Goal: Task Accomplishment & Management: Use online tool/utility

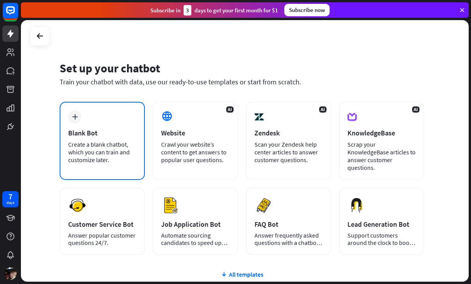
click at [78, 119] on div "plus" at bounding box center [74, 116] width 13 height 13
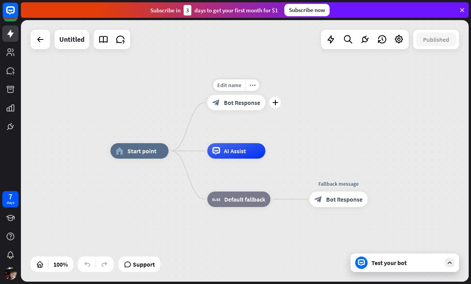
click at [252, 108] on div "block_bot_response Bot Response" at bounding box center [236, 102] width 58 height 15
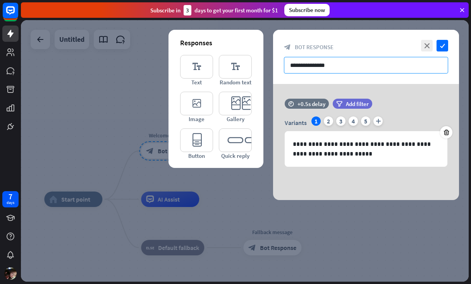
click at [323, 67] on input "**********" at bounding box center [366, 65] width 164 height 17
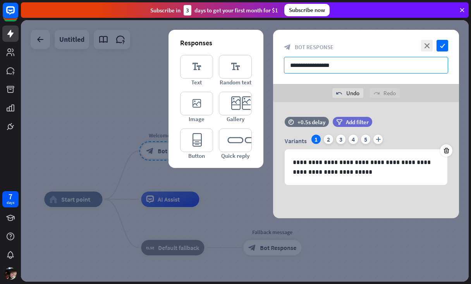
click at [345, 65] on input "**********" at bounding box center [366, 65] width 164 height 17
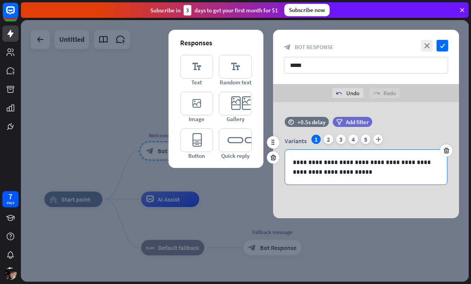
click at [394, 166] on p "**********" at bounding box center [366, 167] width 146 height 19
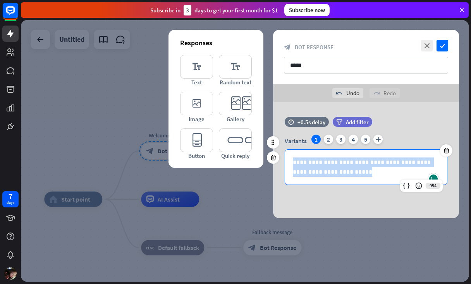
drag, startPoint x: 374, startPoint y: 174, endPoint x: 277, endPoint y: 151, distance: 99.4
click at [277, 151] on div "**********" at bounding box center [366, 155] width 186 height 76
copy p "**********"
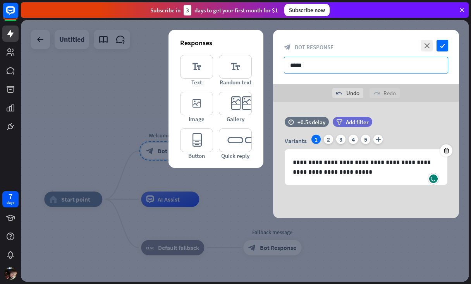
click at [302, 67] on input "*****" at bounding box center [366, 65] width 164 height 17
paste input "**********"
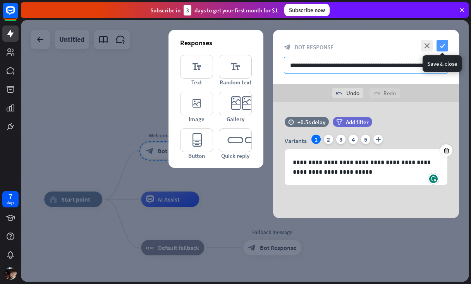
type input "**********"
click at [440, 45] on icon "check" at bounding box center [442, 46] width 12 height 12
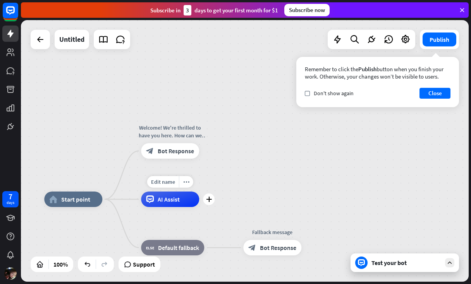
click at [173, 199] on span "AI Assist" at bounding box center [169, 199] width 22 height 8
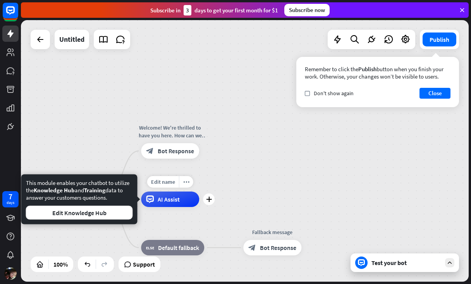
click at [164, 200] on span "AI Assist" at bounding box center [169, 199] width 22 height 8
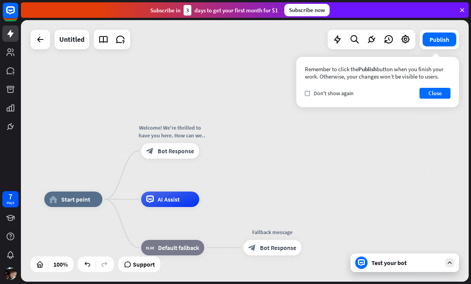
click at [231, 195] on div "home_2 Start point Welcome! We're thrilled to have you here. How can we assist …" at bounding box center [244, 151] width 447 height 262
click at [198, 243] on div "block_fallback Default fallback" at bounding box center [172, 247] width 63 height 15
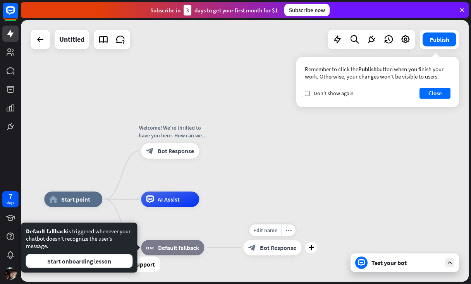
click at [249, 245] on icon "block_bot_response" at bounding box center [252, 248] width 8 height 8
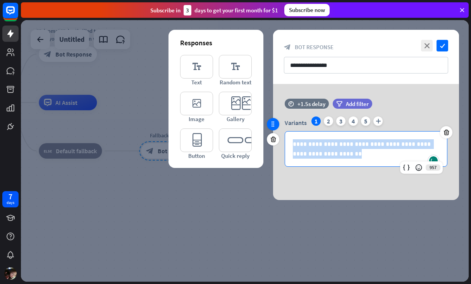
drag, startPoint x: 347, startPoint y: 154, endPoint x: 270, endPoint y: 122, distance: 83.8
click at [273, 122] on div "**********" at bounding box center [366, 137] width 186 height 76
copy p "**********"
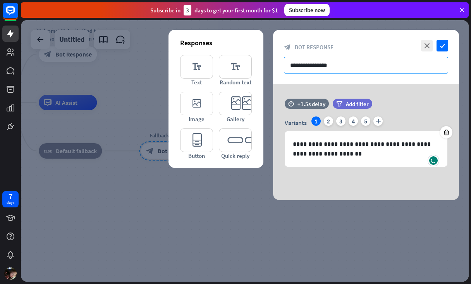
click at [338, 68] on input "**********" at bounding box center [366, 65] width 164 height 17
paste input "**********"
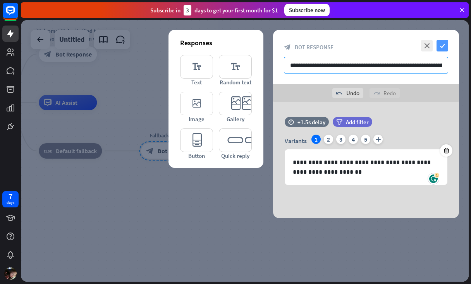
type input "**********"
click at [441, 45] on icon "check" at bounding box center [442, 46] width 12 height 12
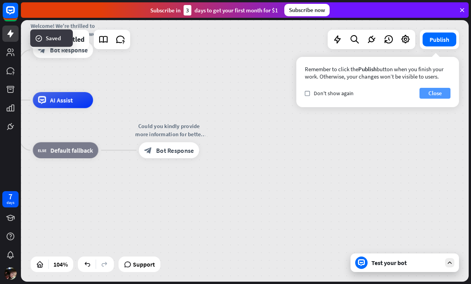
click at [428, 96] on button "Close" at bounding box center [434, 93] width 31 height 11
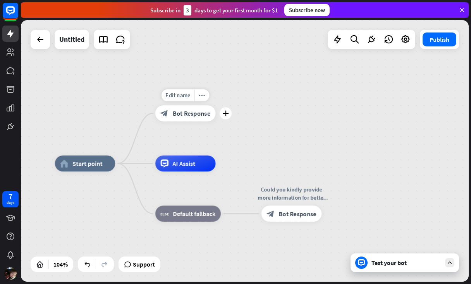
click at [195, 116] on span "Bot Response" at bounding box center [192, 114] width 38 height 8
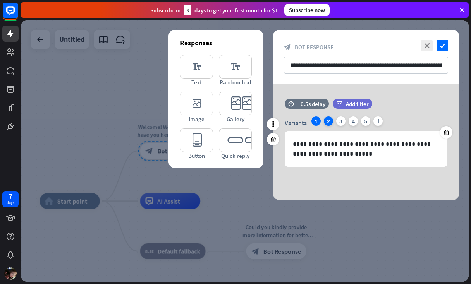
click at [327, 120] on div "2" at bounding box center [328, 120] width 9 height 9
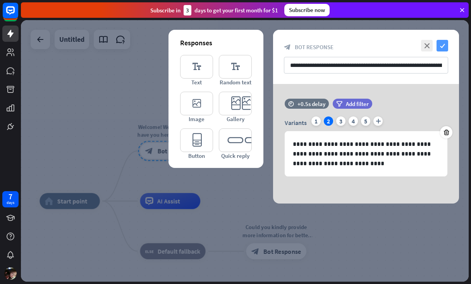
click at [447, 44] on icon "check" at bounding box center [442, 46] width 12 height 12
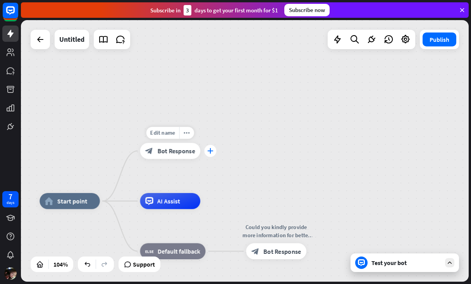
click at [213, 148] on div "plus" at bounding box center [210, 151] width 12 height 12
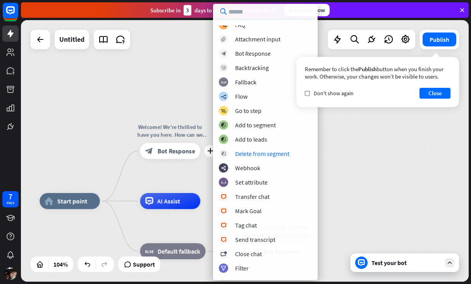
scroll to position [22, 0]
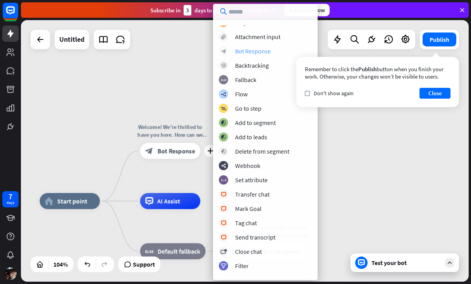
click at [267, 50] on div "Bot Response" at bounding box center [253, 51] width 36 height 8
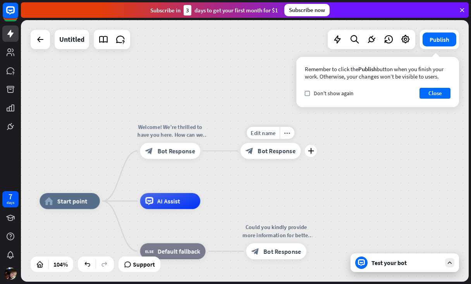
click at [286, 158] on div "block_bot_response Bot Response" at bounding box center [270, 151] width 60 height 16
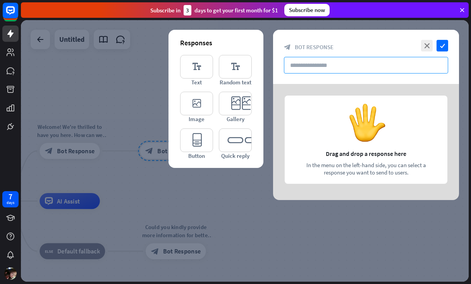
click at [353, 72] on input "text" at bounding box center [366, 65] width 164 height 17
type input "*"
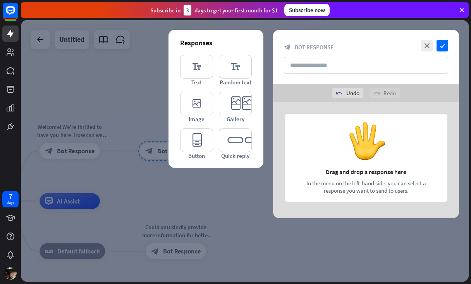
click at [364, 142] on div at bounding box center [366, 160] width 186 height 116
click at [241, 65] on icon "editor_text" at bounding box center [235, 67] width 33 height 24
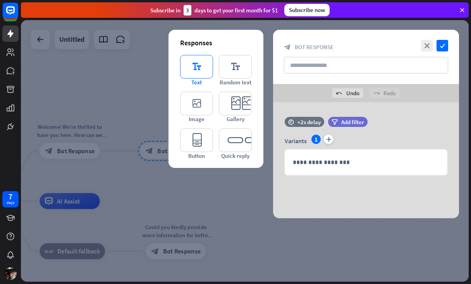
click at [204, 70] on icon "editor_text" at bounding box center [196, 67] width 33 height 24
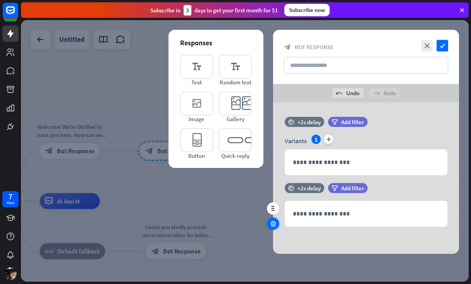
click at [274, 220] on icon at bounding box center [272, 223] width 7 height 7
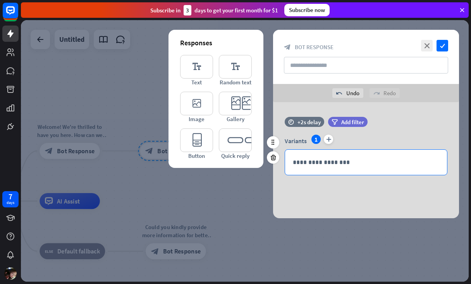
click at [312, 167] on div "**********" at bounding box center [366, 162] width 162 height 25
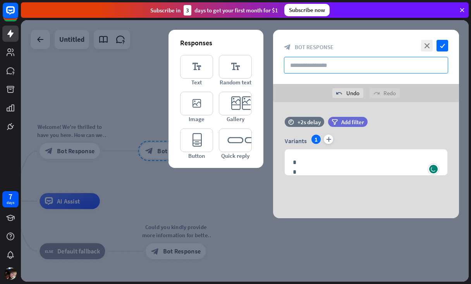
click at [346, 68] on input "text" at bounding box center [366, 65] width 164 height 17
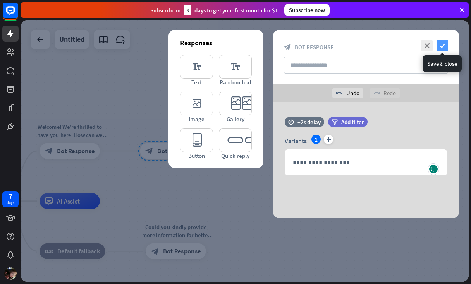
click at [440, 41] on icon "check" at bounding box center [442, 46] width 12 height 12
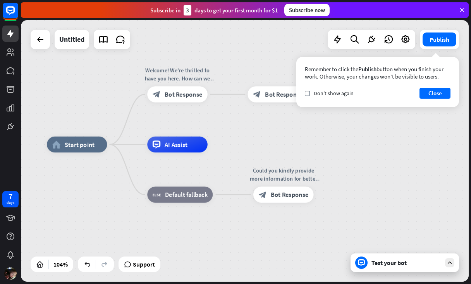
click at [378, 262] on div "Test your bot" at bounding box center [406, 263] width 70 height 8
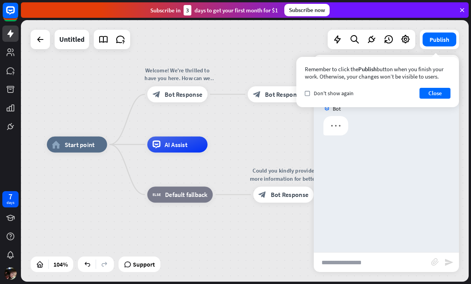
click at [370, 262] on input "text" at bounding box center [371, 262] width 117 height 19
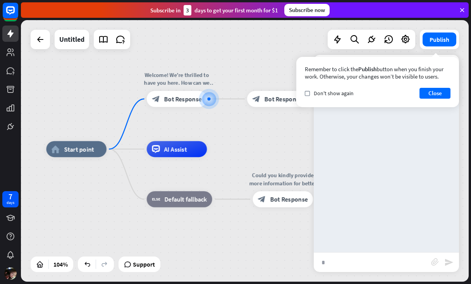
type input "**"
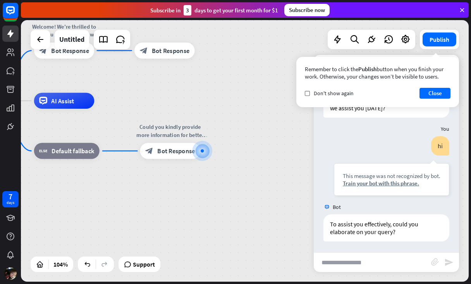
scroll to position [34, 0]
click at [427, 90] on button "Close" at bounding box center [434, 93] width 31 height 11
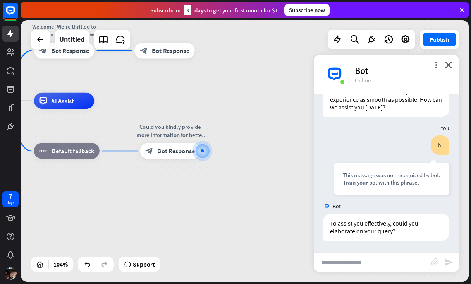
click at [390, 263] on input "text" at bounding box center [371, 262] width 117 height 19
type input "**"
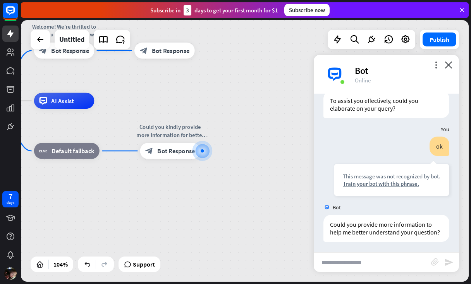
scroll to position [158, 0]
type input "**"
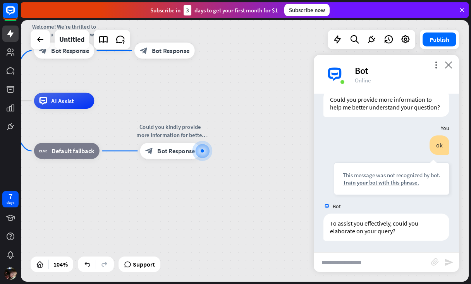
click at [449, 64] on icon "close" at bounding box center [448, 64] width 8 height 7
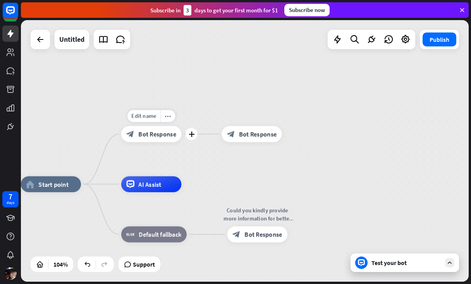
click at [168, 135] on span "Bot Response" at bounding box center [157, 134] width 38 height 8
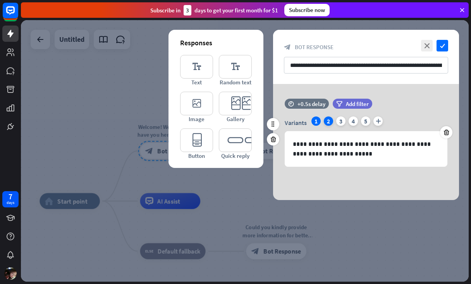
click at [328, 122] on div "2" at bounding box center [328, 120] width 9 height 9
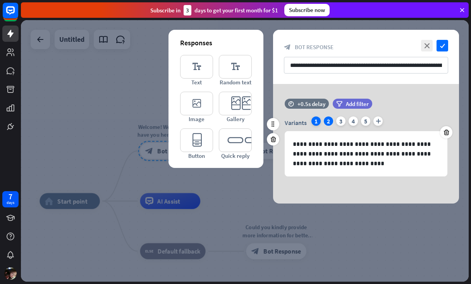
click at [313, 123] on div "1" at bounding box center [315, 120] width 9 height 9
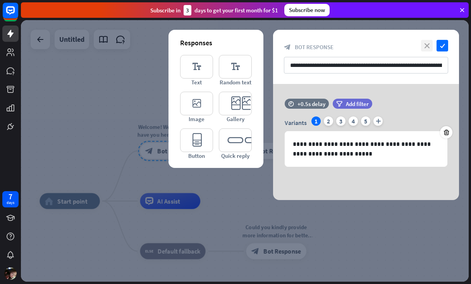
click at [422, 43] on icon "close" at bounding box center [427, 46] width 12 height 12
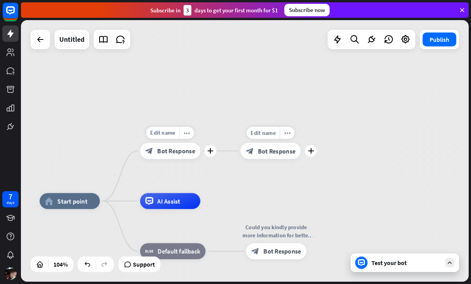
click at [274, 156] on div "block_bot_response Bot Response" at bounding box center [270, 151] width 60 height 16
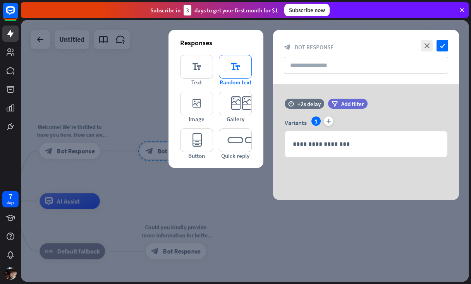
click at [235, 69] on icon "editor_text" at bounding box center [235, 67] width 33 height 24
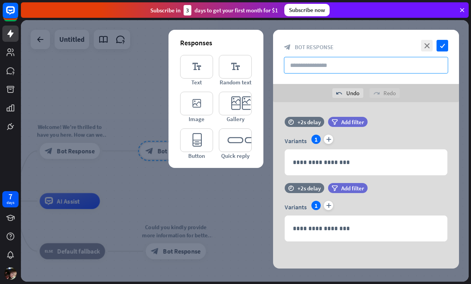
click at [298, 63] on input "text" at bounding box center [366, 65] width 164 height 17
click at [212, 62] on icon "editor_text" at bounding box center [196, 67] width 33 height 24
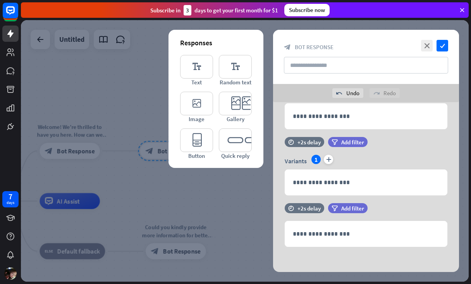
scroll to position [48, 0]
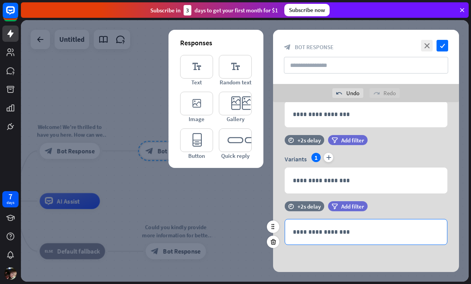
click at [313, 237] on div "**********" at bounding box center [366, 231] width 162 height 25
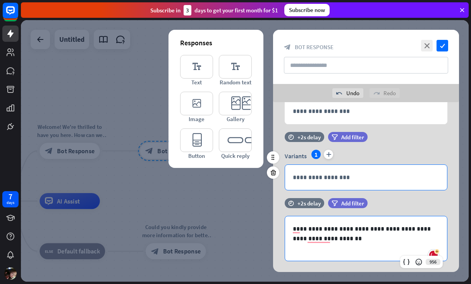
scroll to position [39, 0]
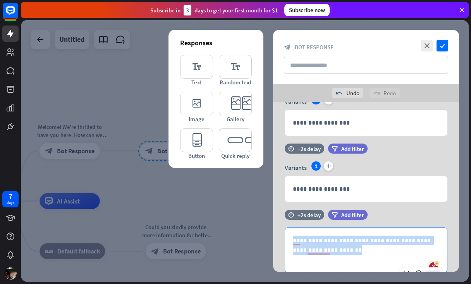
drag, startPoint x: 344, startPoint y: 251, endPoint x: 264, endPoint y: 224, distance: 84.6
click at [264, 224] on div "**********" at bounding box center [365, 187] width 205 height 170
copy p "**********"
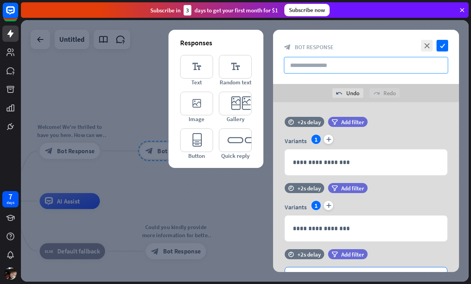
scroll to position [0, 0]
click at [351, 67] on input "text" at bounding box center [366, 65] width 164 height 17
paste input "**********"
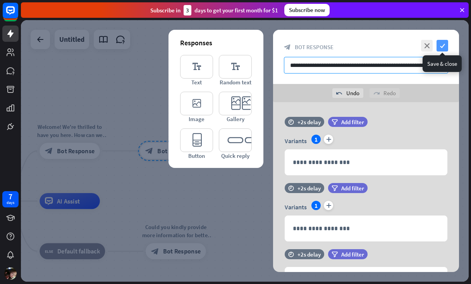
type input "**********"
click at [445, 44] on icon "check" at bounding box center [442, 46] width 12 height 12
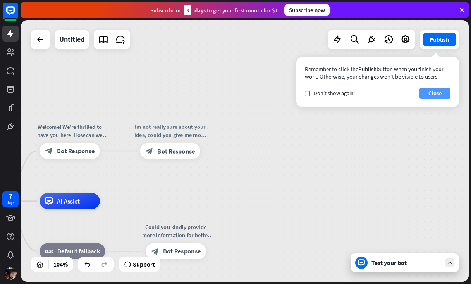
click at [437, 96] on button "Close" at bounding box center [434, 93] width 31 height 11
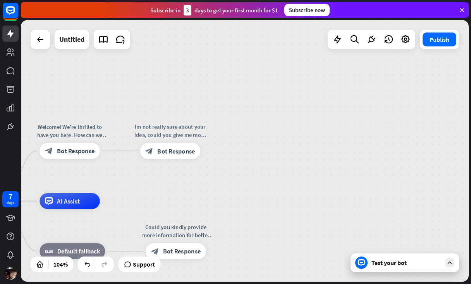
click at [396, 261] on div "Test your bot" at bounding box center [406, 263] width 70 height 8
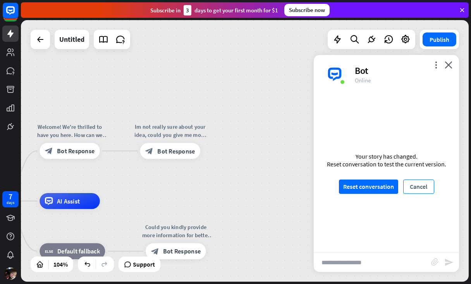
click at [420, 185] on button "Cancel" at bounding box center [418, 187] width 31 height 14
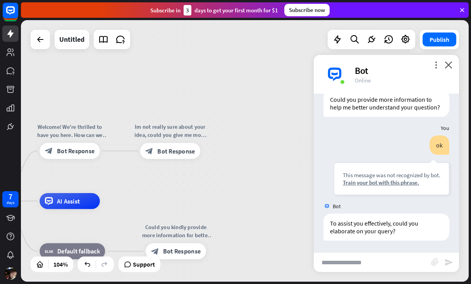
click at [384, 258] on input "text" at bounding box center [371, 262] width 117 height 19
type input "**"
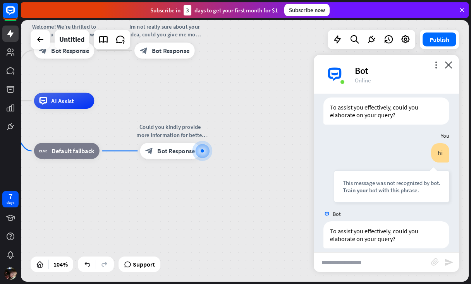
scroll to position [406, 0]
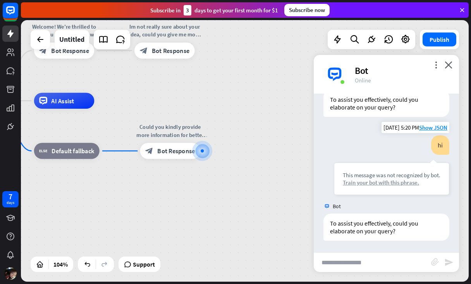
click at [410, 186] on div "Train your bot with this phrase." at bounding box center [391, 182] width 98 height 7
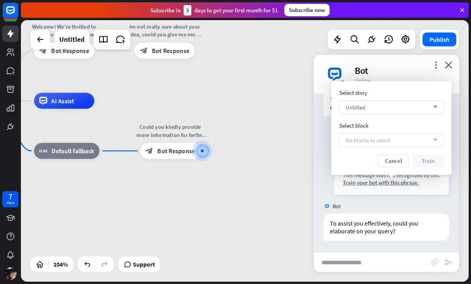
click at [401, 106] on div "Untitled arrow_down" at bounding box center [391, 107] width 104 height 14
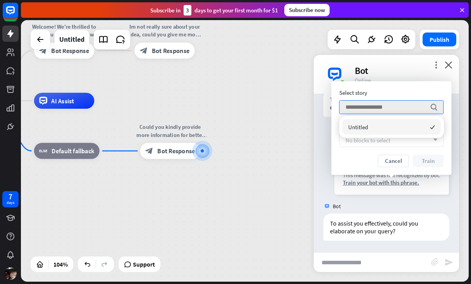
click at [396, 123] on div "Untitled checked" at bounding box center [391, 126] width 98 height 15
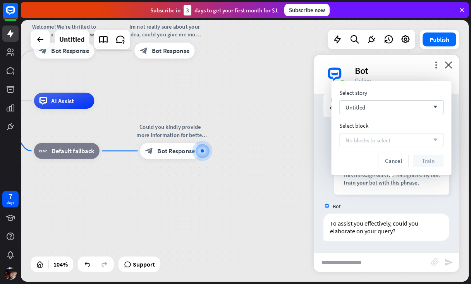
click at [390, 135] on div "No blocks to select arrow_down" at bounding box center [391, 140] width 104 height 14
click at [416, 139] on div "No blocks to select arrow_down" at bounding box center [391, 140] width 104 height 14
click at [406, 105] on div "Untitled arrow_down" at bounding box center [391, 107] width 104 height 14
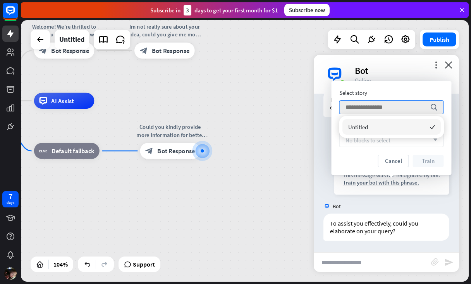
click at [406, 127] on div "Untitled checked" at bounding box center [391, 126] width 98 height 15
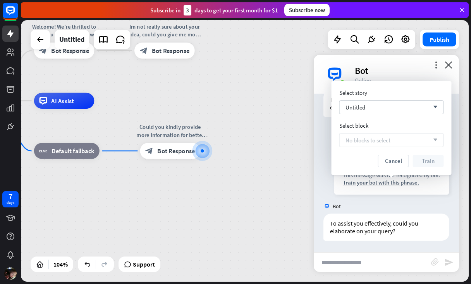
click at [407, 136] on div "No blocks to select arrow_down" at bounding box center [391, 140] width 104 height 14
click at [428, 138] on div "No blocks to select arrow_down" at bounding box center [391, 140] width 104 height 14
click at [433, 141] on icon "arrow_down" at bounding box center [433, 140] width 9 height 5
click at [407, 106] on div "Untitled arrow_down" at bounding box center [391, 107] width 104 height 14
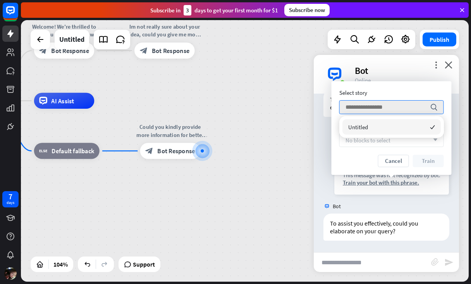
click at [419, 129] on div "Untitled checked" at bounding box center [391, 126] width 98 height 15
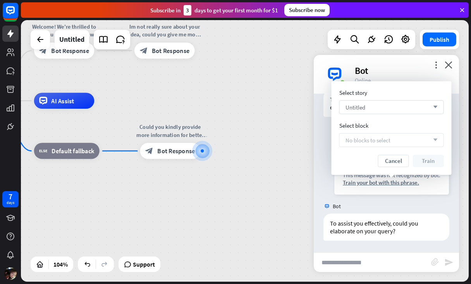
click at [435, 112] on div "Untitled arrow_down" at bounding box center [391, 107] width 104 height 14
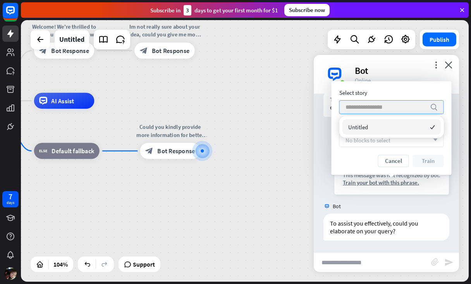
click at [433, 109] on icon "search" at bounding box center [434, 107] width 8 height 8
click at [393, 109] on input "search" at bounding box center [385, 107] width 80 height 13
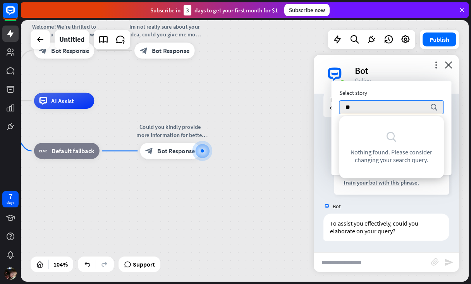
type input "**"
click at [309, 143] on div "home_2 Start point Welcome! We're thrilled to have you here. How can we assist …" at bounding box center [166, 236] width 464 height 271
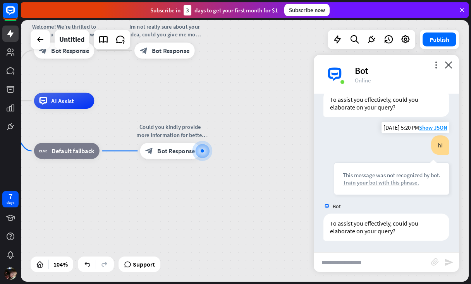
click at [401, 184] on div "Train your bot with this phrase." at bounding box center [391, 182] width 98 height 7
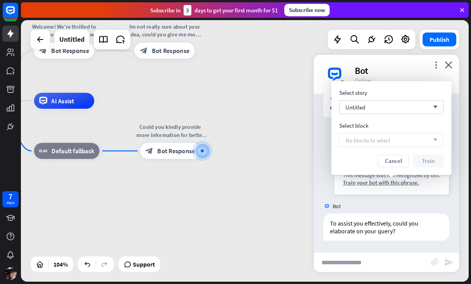
click at [397, 139] on div "No blocks to select arrow_down" at bounding box center [391, 140] width 104 height 14
click at [317, 135] on div "You" at bounding box center [385, 128] width 145 height 15
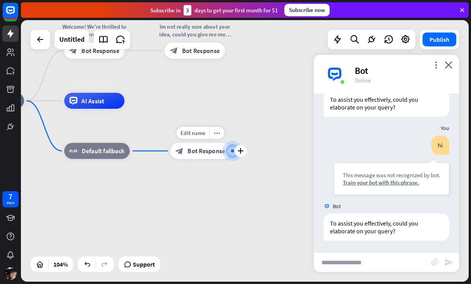
drag, startPoint x: 206, startPoint y: 144, endPoint x: 238, endPoint y: 144, distance: 32.1
click at [238, 144] on div at bounding box center [232, 151] width 20 height 20
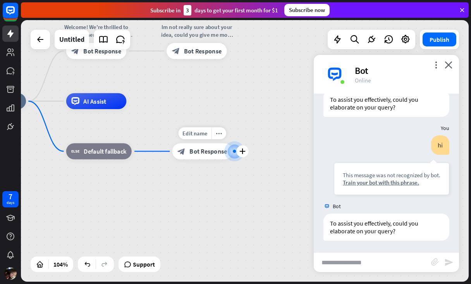
click at [235, 151] on div at bounding box center [234, 151] width 3 height 3
click at [245, 151] on icon "plus" at bounding box center [242, 152] width 6 height 6
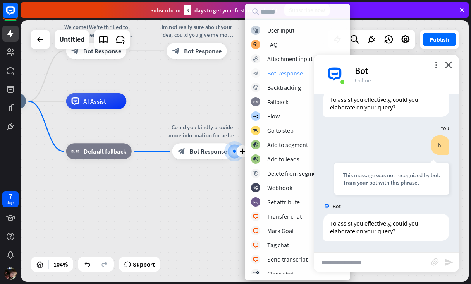
click at [290, 72] on div "Bot Response" at bounding box center [285, 73] width 36 height 8
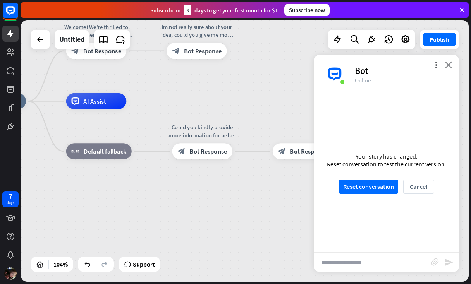
click at [447, 65] on icon "close" at bounding box center [448, 64] width 8 height 7
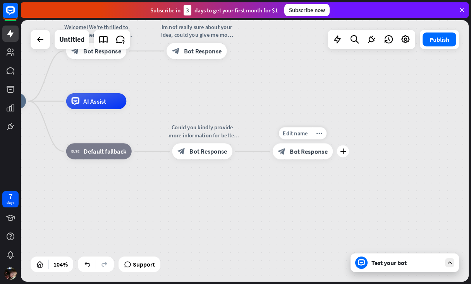
click at [310, 159] on div "Edit name more_horiz plus block_bot_response Bot Response" at bounding box center [302, 151] width 60 height 16
click at [312, 158] on div "block_bot_response Bot Response" at bounding box center [302, 151] width 60 height 16
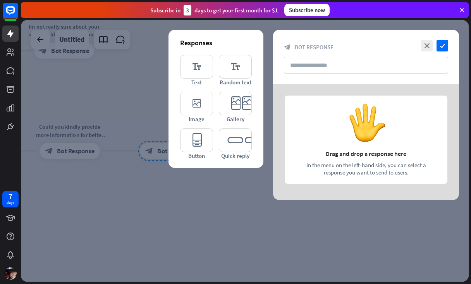
click at [349, 54] on div "close check block_bot_response Bot Response" at bounding box center [366, 57] width 186 height 54
click at [347, 59] on input "text" at bounding box center [366, 65] width 164 height 17
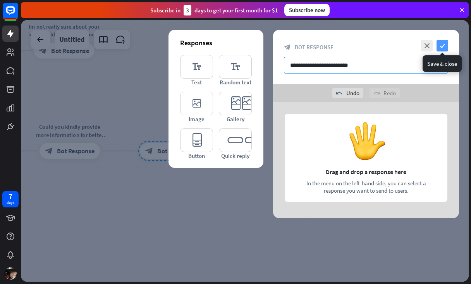
type input "**********"
click at [443, 48] on icon "check" at bounding box center [442, 46] width 12 height 12
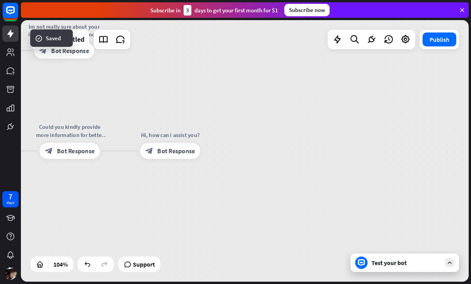
click at [381, 263] on div "Test your bot" at bounding box center [406, 263] width 70 height 8
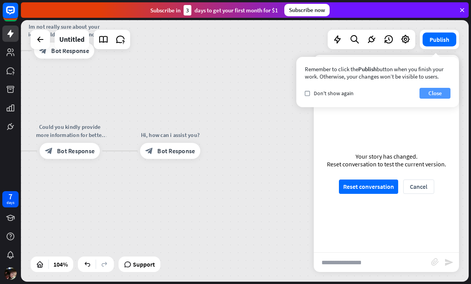
click at [435, 96] on button "Close" at bounding box center [434, 93] width 31 height 11
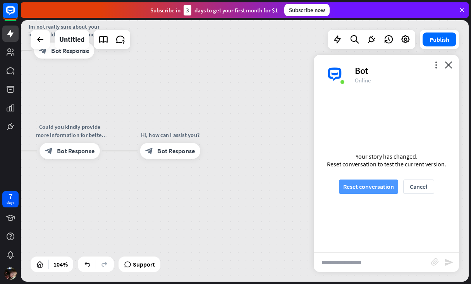
click at [381, 182] on button "Reset conversation" at bounding box center [368, 187] width 59 height 14
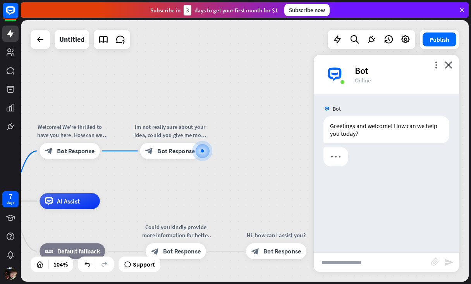
click at [356, 263] on input "text" at bounding box center [371, 262] width 117 height 19
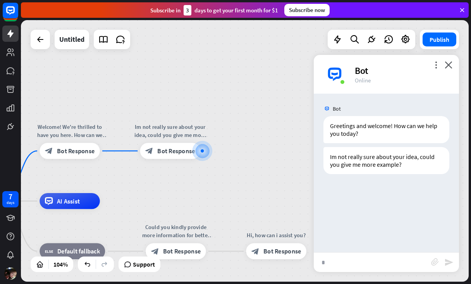
type input "**"
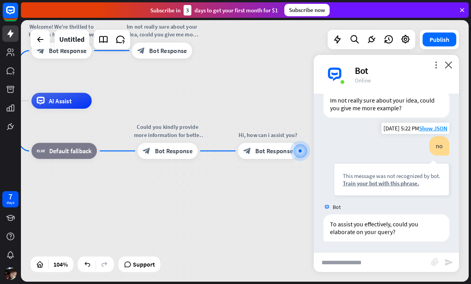
scroll to position [57, 0]
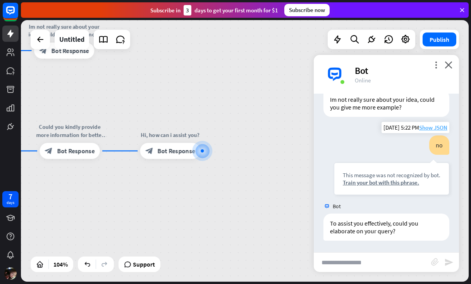
click at [437, 127] on span "Show JSON" at bounding box center [433, 127] width 28 height 7
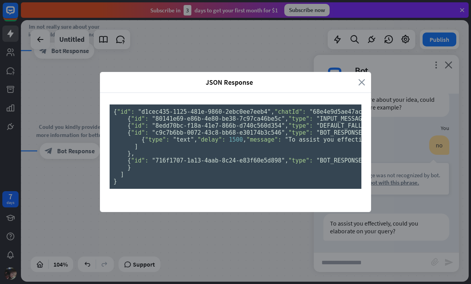
click at [363, 78] on icon "close" at bounding box center [361, 82] width 7 height 9
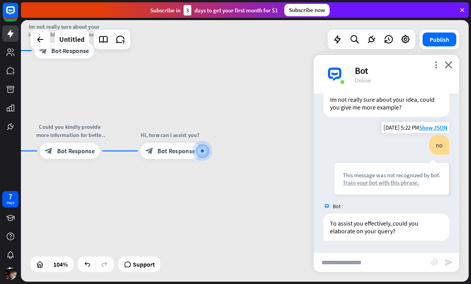
click at [373, 183] on div "Train your bot with this phrase." at bounding box center [391, 182] width 98 height 7
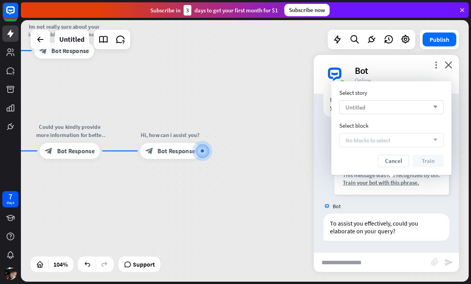
click at [390, 106] on div "Untitled arrow_down" at bounding box center [391, 107] width 104 height 14
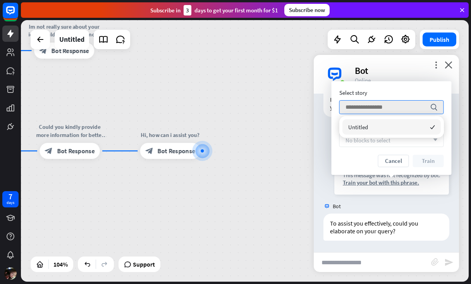
click at [371, 152] on div "Select story search Select block No blocks to select arrow_down Cancel Train" at bounding box center [391, 128] width 104 height 78
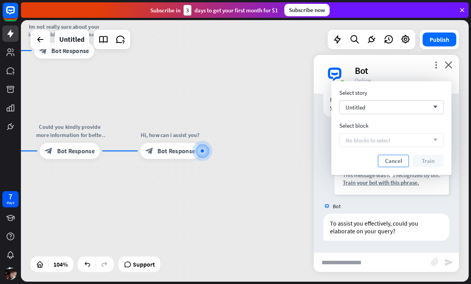
click at [386, 164] on button "Cancel" at bounding box center [393, 161] width 31 height 12
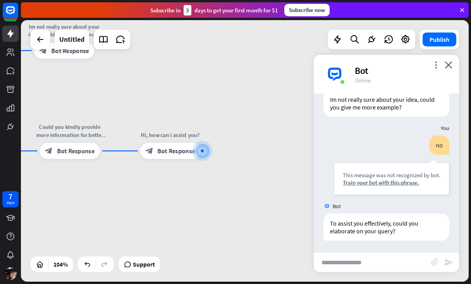
click at [454, 67] on div "more_vert close Bot Online" at bounding box center [385, 74] width 145 height 39
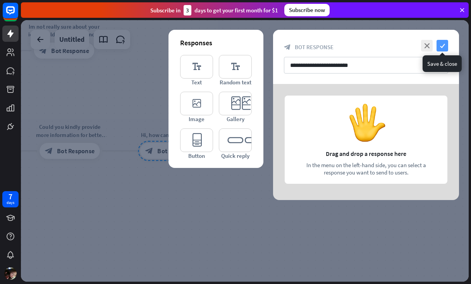
click at [445, 47] on icon "check" at bounding box center [442, 46] width 12 height 12
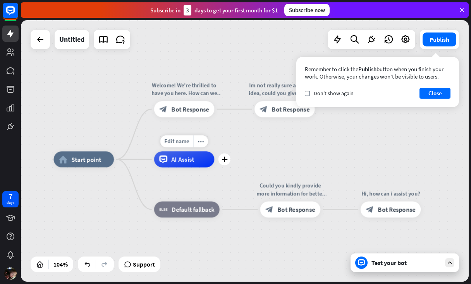
click at [170, 156] on div "AI Assist" at bounding box center [184, 159] width 60 height 16
click at [223, 162] on icon "plus" at bounding box center [224, 160] width 6 height 6
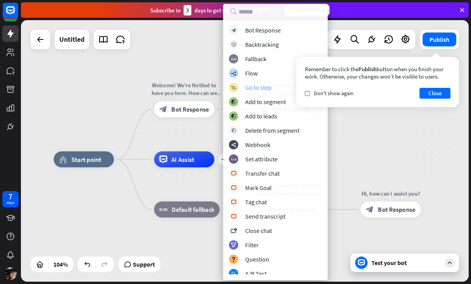
click at [269, 84] on div "Go to step" at bounding box center [258, 88] width 26 height 8
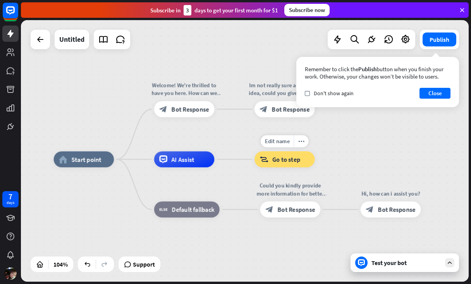
click at [282, 157] on span "Go to step" at bounding box center [286, 159] width 28 height 8
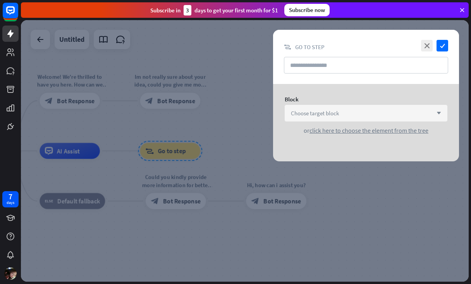
click at [334, 118] on div "Choose target block arrow_down" at bounding box center [365, 113] width 163 height 17
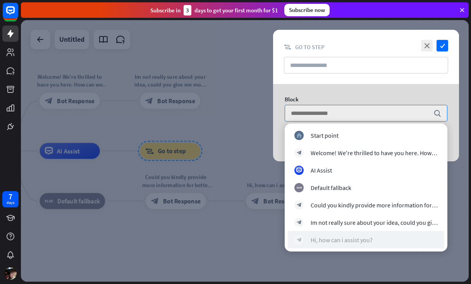
click at [329, 242] on div "Hi, how can i assist you?" at bounding box center [341, 240] width 62 height 8
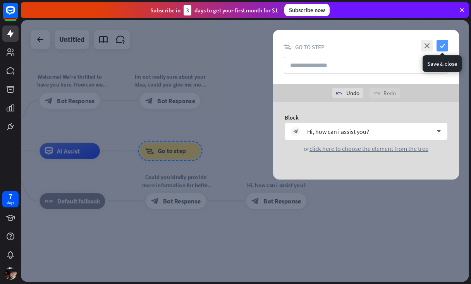
click at [441, 47] on icon "check" at bounding box center [442, 46] width 12 height 12
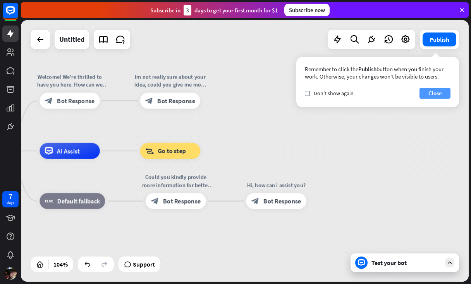
click at [437, 98] on button "Close" at bounding box center [434, 93] width 31 height 11
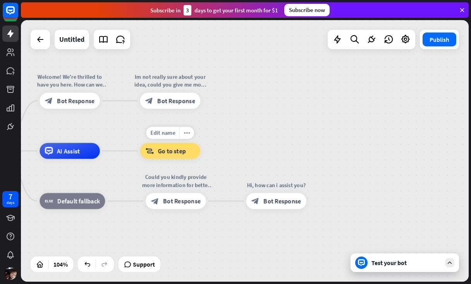
click at [186, 147] on div "block_goto Go to step" at bounding box center [170, 151] width 60 height 16
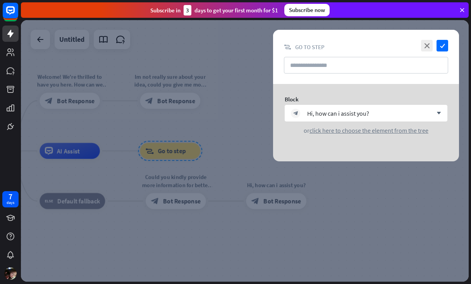
click at [435, 45] on div "close check" at bounding box center [433, 46] width 29 height 12
click at [442, 41] on icon "check" at bounding box center [442, 46] width 12 height 12
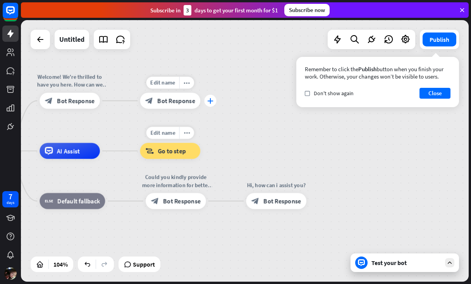
click at [210, 102] on icon "plus" at bounding box center [210, 101] width 6 height 6
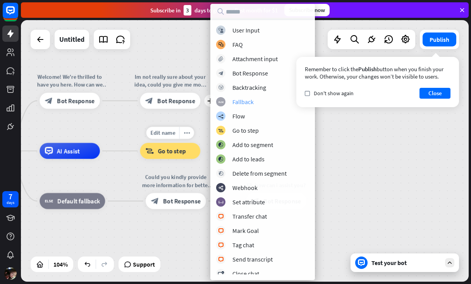
click at [243, 100] on div "Fallback" at bounding box center [242, 102] width 21 height 8
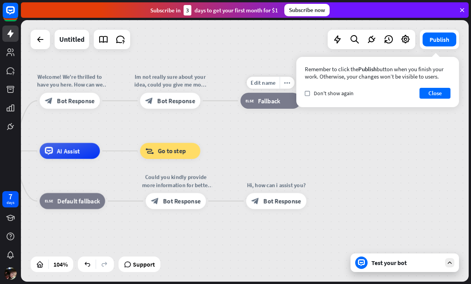
click at [260, 102] on span "Fallback" at bounding box center [269, 101] width 22 height 8
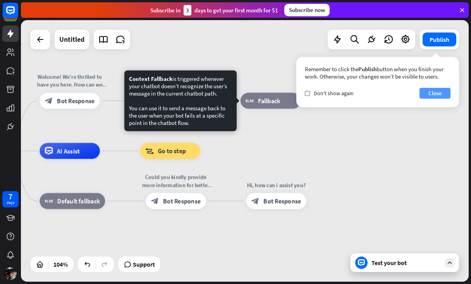
click at [431, 92] on button "Close" at bounding box center [434, 93] width 31 height 11
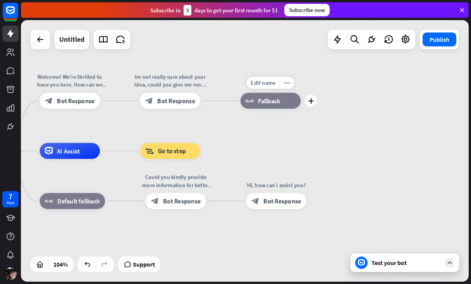
click at [294, 101] on div "block_fallback Fallback" at bounding box center [270, 101] width 60 height 16
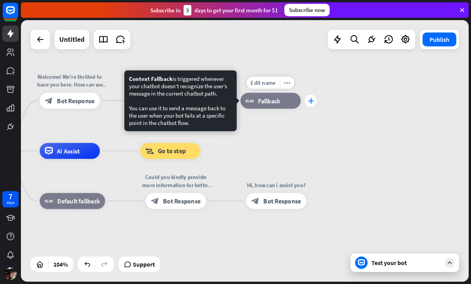
click at [310, 99] on icon "plus" at bounding box center [311, 101] width 6 height 6
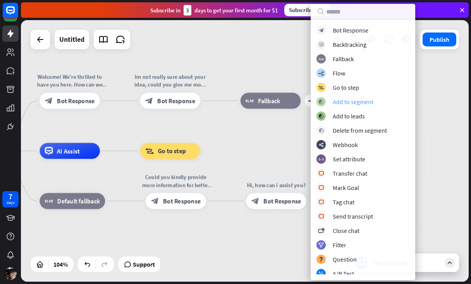
click at [353, 101] on div "Add to segment" at bounding box center [352, 102] width 41 height 8
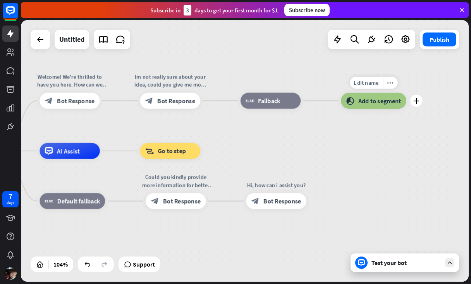
click at [365, 101] on span "Add to segment" at bounding box center [379, 101] width 43 height 8
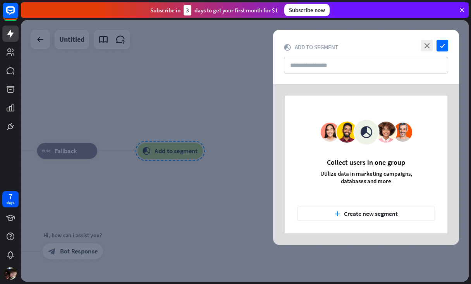
click at [429, 52] on div "close check block_add_to_segment Add to segment" at bounding box center [366, 57] width 186 height 54
click at [429, 50] on icon "close" at bounding box center [427, 46] width 12 height 12
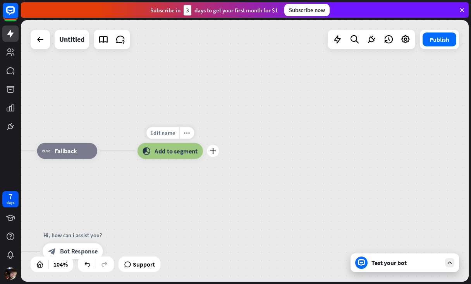
click at [174, 152] on span "Add to segment" at bounding box center [175, 151] width 43 height 8
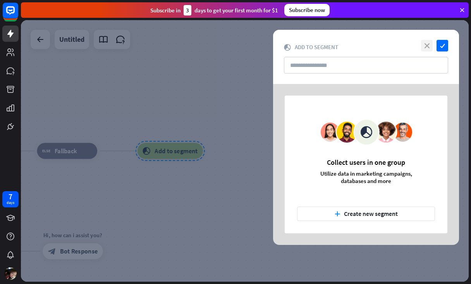
click at [428, 51] on icon "close" at bounding box center [427, 46] width 12 height 12
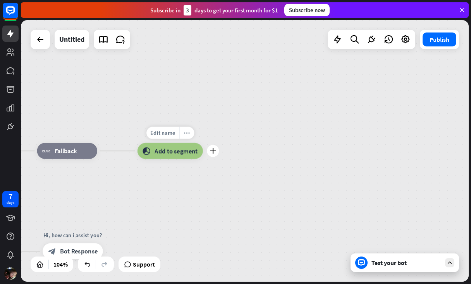
click at [185, 135] on icon "more_horiz" at bounding box center [186, 133] width 7 height 6
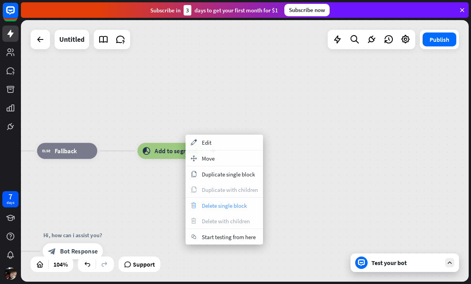
click at [200, 202] on div "trash Delete single block" at bounding box center [223, 205] width 77 height 15
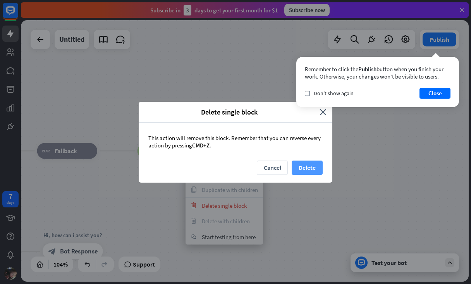
click at [310, 165] on button "Delete" at bounding box center [306, 168] width 31 height 14
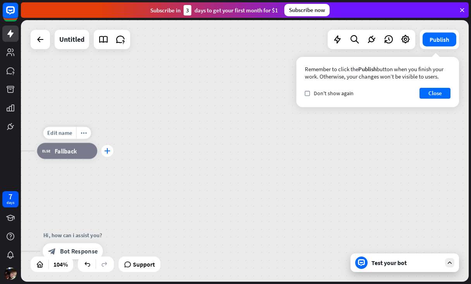
click at [105, 157] on div "plus" at bounding box center [107, 151] width 12 height 12
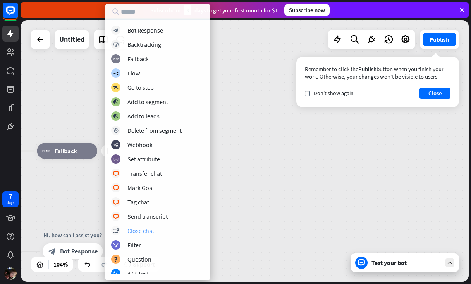
click at [146, 228] on div "Close chat" at bounding box center [140, 231] width 27 height 8
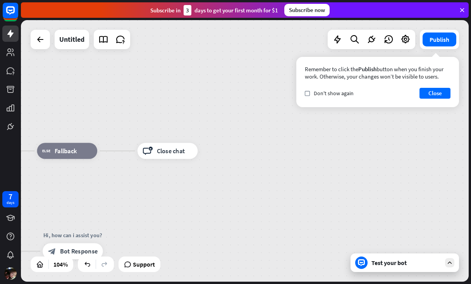
click at [385, 263] on div "Test your bot" at bounding box center [406, 263] width 70 height 8
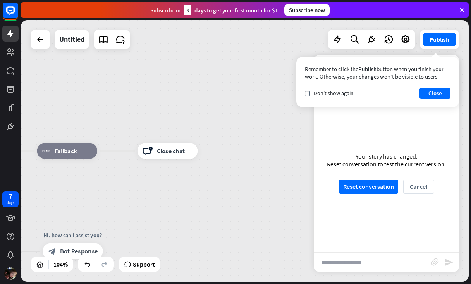
click at [398, 190] on div "Reset conversation Cancel" at bounding box center [386, 187] width 95 height 14
click at [385, 185] on button "Reset conversation" at bounding box center [368, 187] width 59 height 14
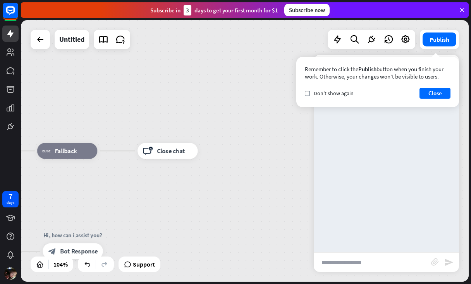
click at [315, 97] on div "check Don't show again Close" at bounding box center [378, 93] width 146 height 11
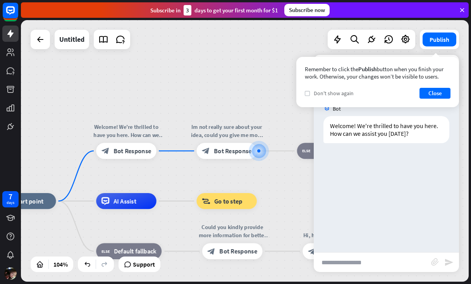
click at [308, 94] on icon "check" at bounding box center [306, 93] width 3 height 3
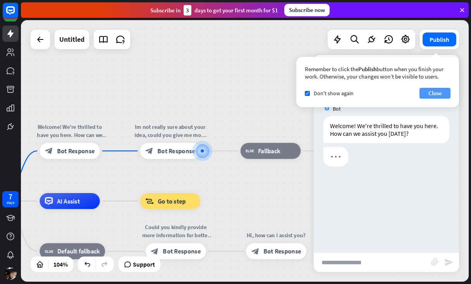
click at [422, 96] on button "Close" at bounding box center [434, 93] width 31 height 11
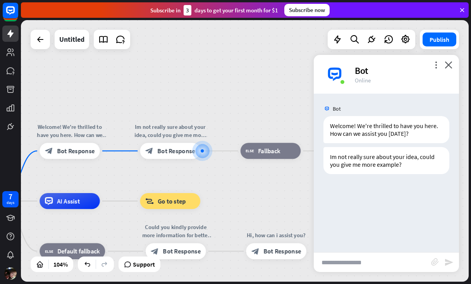
click at [349, 260] on input "text" at bounding box center [371, 262] width 117 height 19
type input "**"
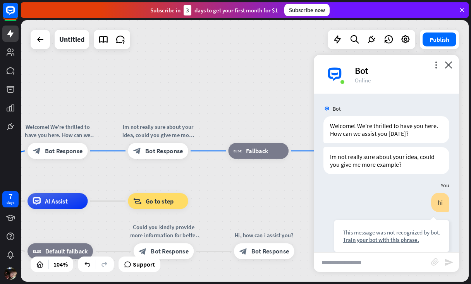
scroll to position [12, 0]
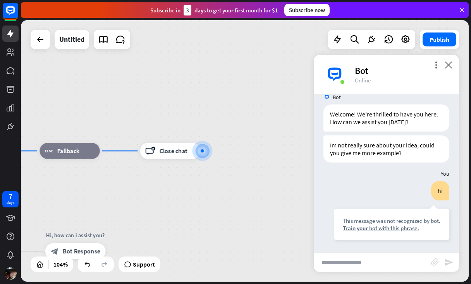
click at [449, 66] on icon "close" at bounding box center [448, 64] width 8 height 7
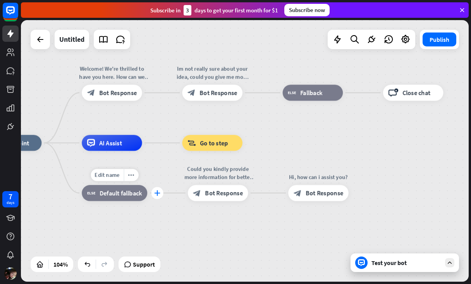
click at [157, 189] on div "plus" at bounding box center [157, 193] width 12 height 12
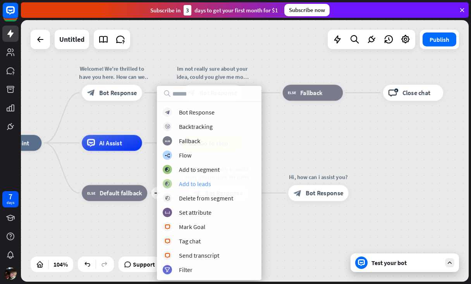
click at [209, 186] on div "Add to leads" at bounding box center [195, 184] width 32 height 8
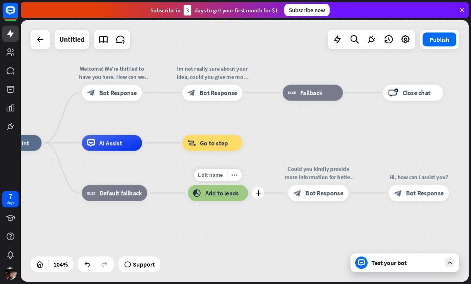
click at [228, 194] on span "Add to leads" at bounding box center [222, 193] width 34 height 8
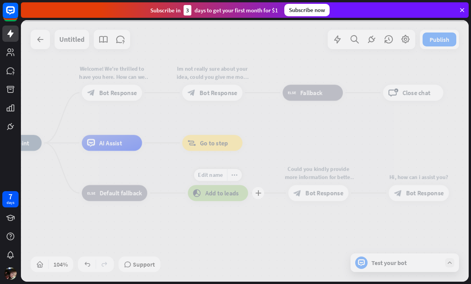
click at [228, 194] on div at bounding box center [244, 151] width 447 height 262
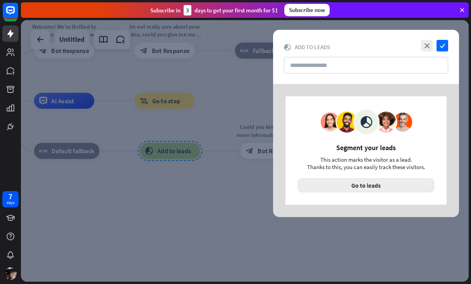
click at [353, 188] on button "Go to leads" at bounding box center [366, 185] width 136 height 14
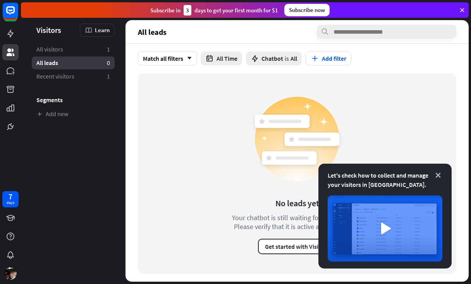
click at [441, 177] on icon at bounding box center [438, 175] width 8 height 8
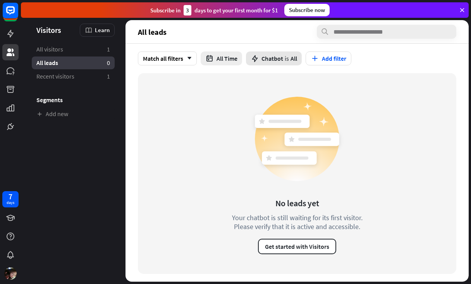
click at [287, 61] on span "is" at bounding box center [286, 59] width 4 height 8
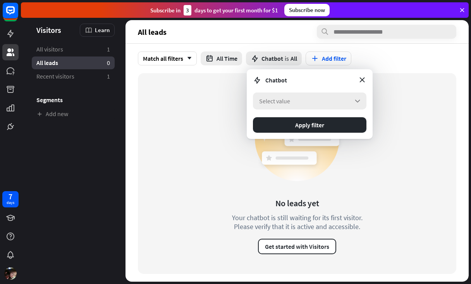
click at [311, 100] on div "Select value arrow_down" at bounding box center [309, 100] width 113 height 17
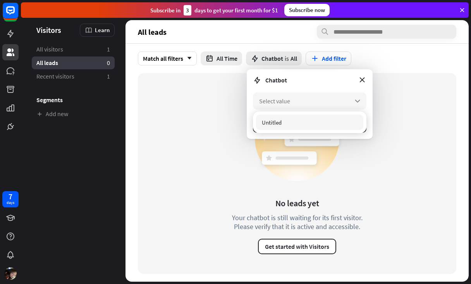
click at [311, 116] on div "Untitled" at bounding box center [309, 122] width 107 height 15
click at [320, 137] on form "Chatbot Untitled arrow_down Apply filter" at bounding box center [310, 104] width 126 height 70
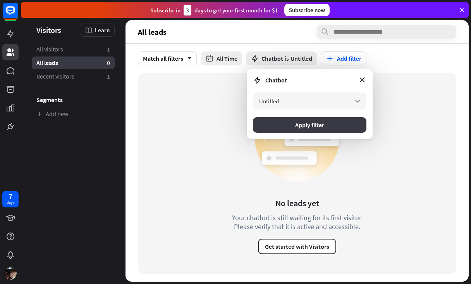
click at [324, 122] on button "Apply filter" at bounding box center [309, 124] width 113 height 15
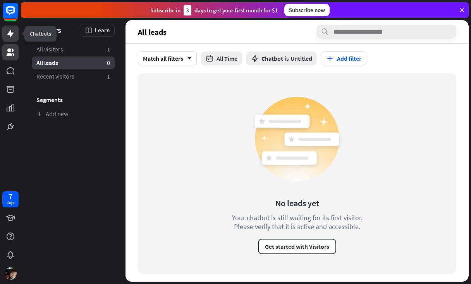
click at [12, 28] on link at bounding box center [10, 34] width 16 height 16
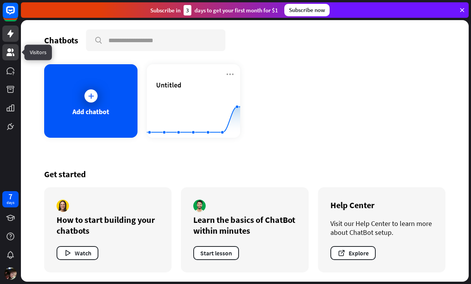
click at [15, 53] on link at bounding box center [10, 52] width 16 height 16
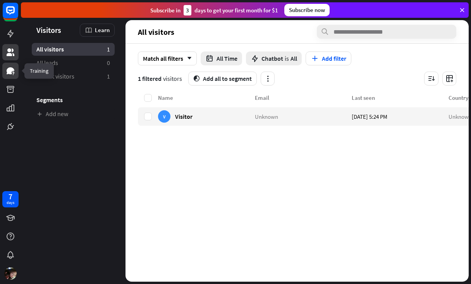
click at [11, 66] on icon at bounding box center [10, 70] width 9 height 9
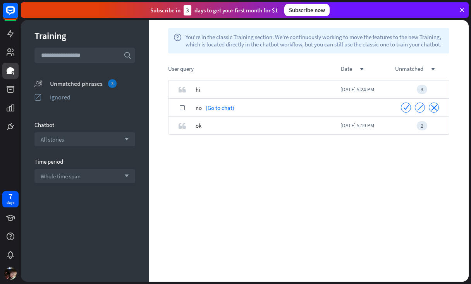
click at [104, 83] on div "Unmatched phrases 3" at bounding box center [92, 83] width 85 height 9
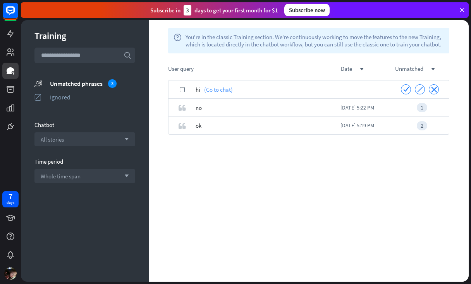
click at [222, 89] on link "(Go to chat)" at bounding box center [216, 89] width 33 height 18
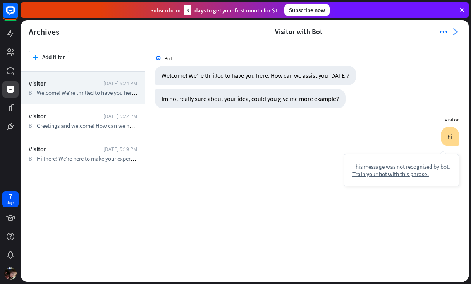
click at [457, 32] on icon "arrowhead_right" at bounding box center [455, 32] width 8 height 8
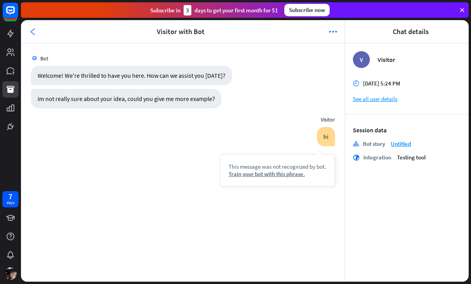
click at [30, 31] on icon "arrowhead_left" at bounding box center [33, 32] width 8 height 8
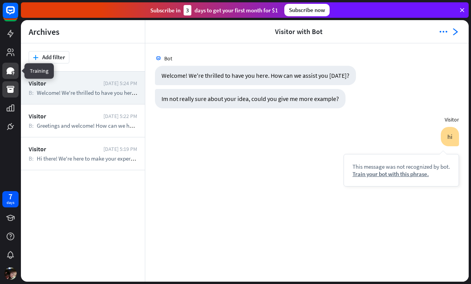
click at [9, 69] on icon at bounding box center [11, 70] width 8 height 7
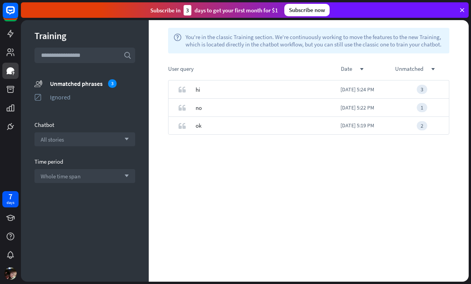
click at [9, 44] on div at bounding box center [10, 67] width 21 height 135
click at [12, 37] on icon at bounding box center [10, 33] width 9 height 9
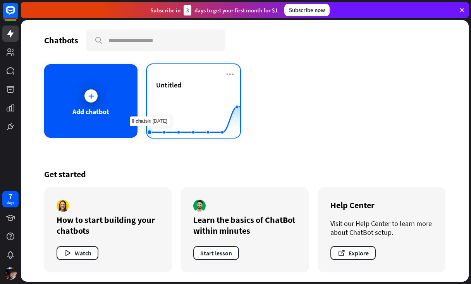
click at [151, 103] on rect at bounding box center [193, 118] width 93 height 48
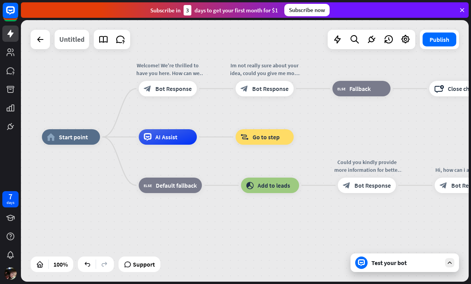
click at [77, 42] on div "Untitled" at bounding box center [71, 39] width 25 height 19
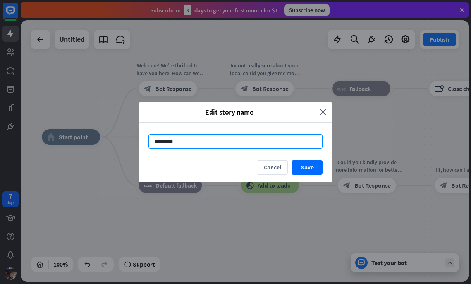
click at [195, 141] on input "********" at bounding box center [235, 141] width 174 height 14
click at [195, 142] on input "********" at bounding box center [235, 141] width 174 height 14
click at [168, 144] on input "*********" at bounding box center [235, 141] width 174 height 14
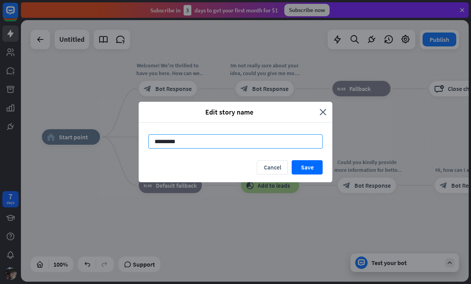
click at [168, 144] on input "*********" at bounding box center [235, 141] width 174 height 14
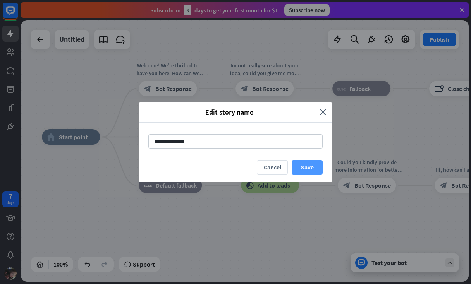
type input "**********"
click at [312, 167] on button "Save" at bounding box center [306, 167] width 31 height 14
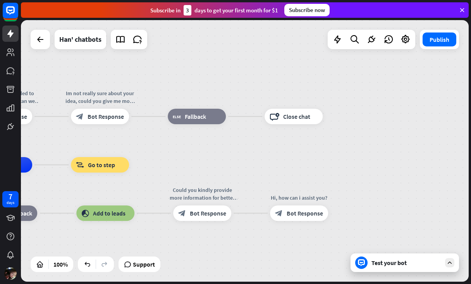
click at [378, 266] on div "Test your bot" at bounding box center [406, 263] width 70 height 8
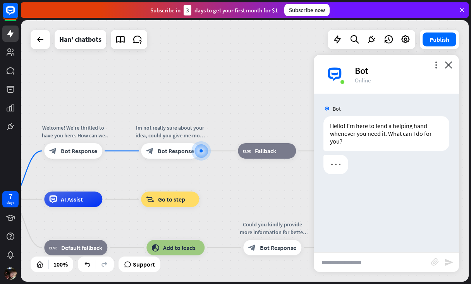
click at [356, 260] on input "text" at bounding box center [371, 262] width 117 height 19
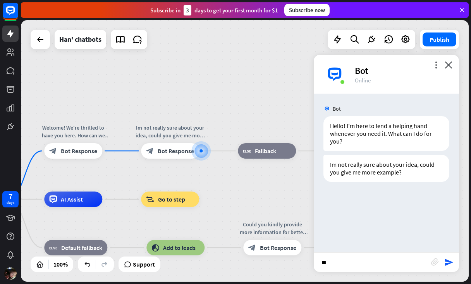
type input "*"
type input "**********"
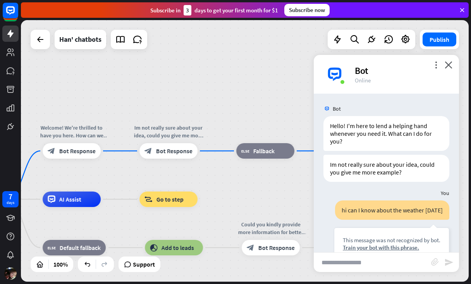
scroll to position [19, 0]
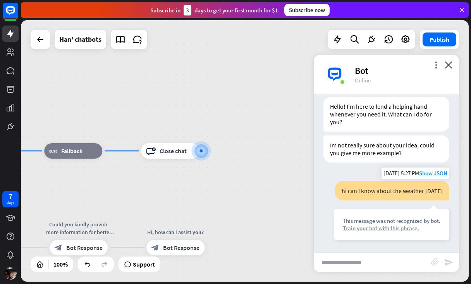
click at [383, 231] on div "Train your bot with this phrase." at bounding box center [391, 227] width 98 height 7
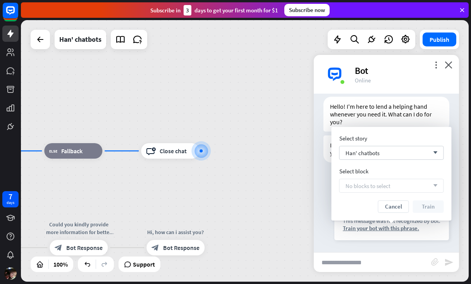
click at [391, 188] on div "No blocks to select arrow_down" at bounding box center [391, 186] width 104 height 14
click at [406, 158] on div "Han' chatbots arrow_down" at bounding box center [391, 153] width 104 height 14
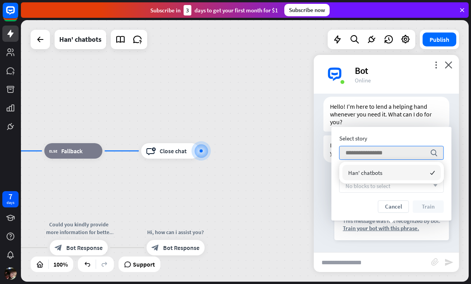
click at [401, 176] on div "Han' chatbots checked" at bounding box center [391, 172] width 98 height 15
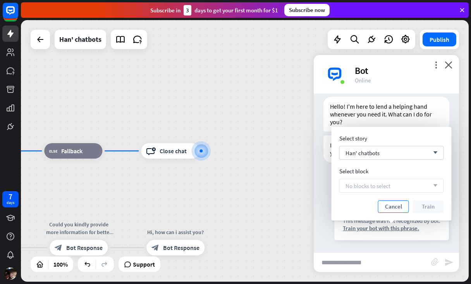
click at [405, 205] on button "Cancel" at bounding box center [393, 206] width 31 height 12
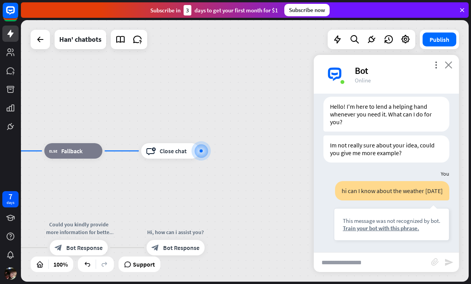
click at [448, 68] on icon "close" at bounding box center [448, 64] width 8 height 7
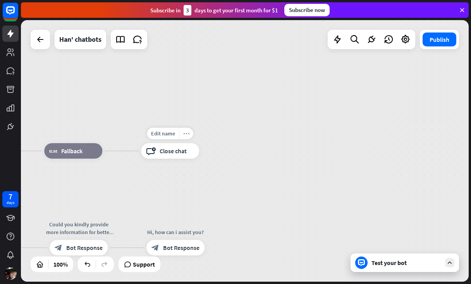
click at [185, 133] on icon "more_horiz" at bounding box center [186, 134] width 6 height 6
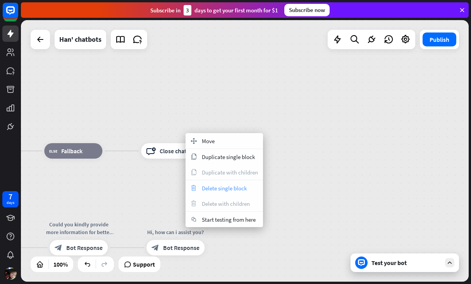
click at [224, 183] on div "trash Delete single block" at bounding box center [223, 187] width 77 height 15
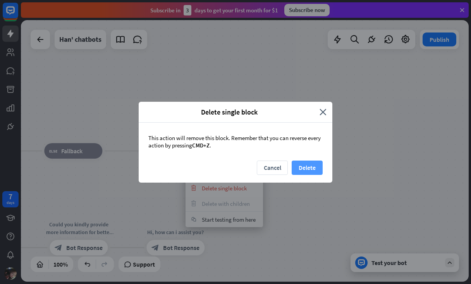
click at [312, 171] on button "Delete" at bounding box center [306, 168] width 31 height 14
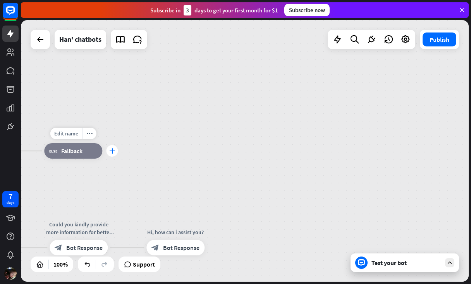
click at [108, 150] on div "plus" at bounding box center [112, 151] width 12 height 12
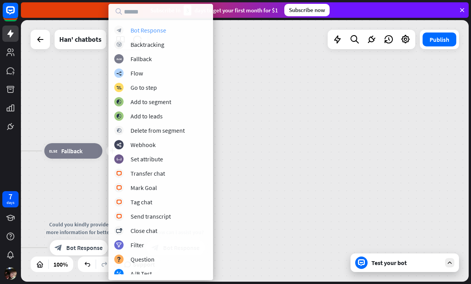
click at [173, 29] on div "block_bot_response Bot Response" at bounding box center [160, 30] width 93 height 9
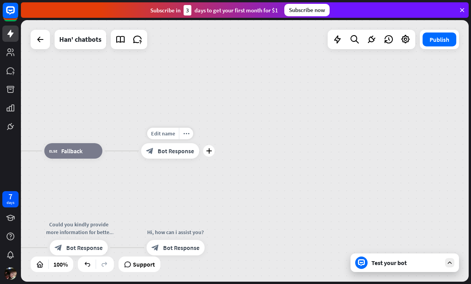
click at [189, 154] on span "Bot Response" at bounding box center [176, 151] width 36 height 8
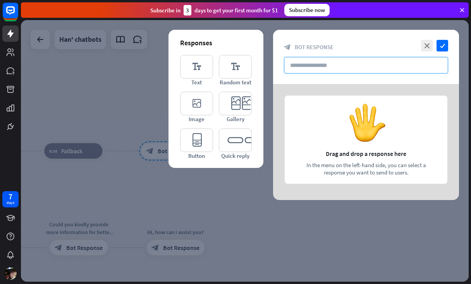
click at [420, 73] on input "text" at bounding box center [366, 65] width 164 height 17
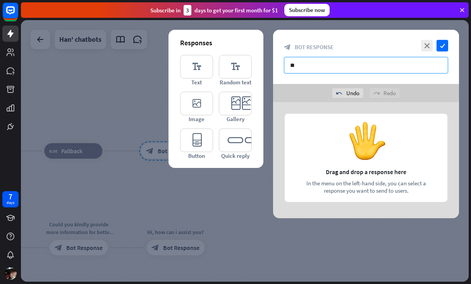
type input "*"
type input "**********"
click at [443, 42] on icon "check" at bounding box center [442, 46] width 12 height 12
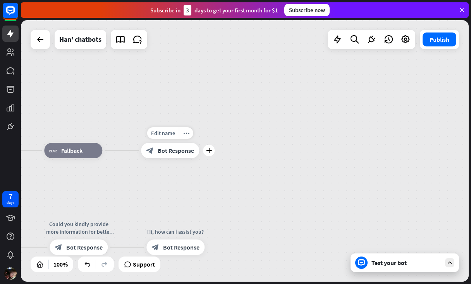
click at [172, 143] on div "Edit name more_horiz plus block_bot_response Bot Response" at bounding box center [170, 150] width 58 height 15
click at [169, 135] on span "Edit name" at bounding box center [163, 133] width 24 height 7
click at [213, 151] on div "plus" at bounding box center [209, 151] width 12 height 12
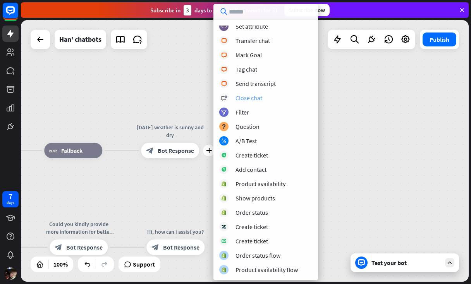
scroll to position [176, 0]
click at [265, 129] on div "block_question Question" at bounding box center [265, 126] width 93 height 9
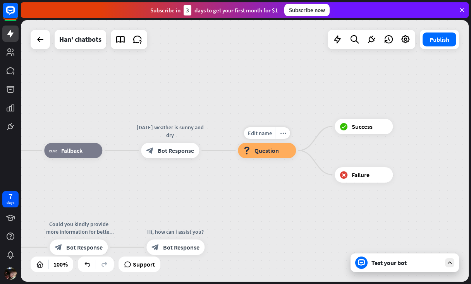
click at [274, 149] on span "Question" at bounding box center [266, 151] width 24 height 8
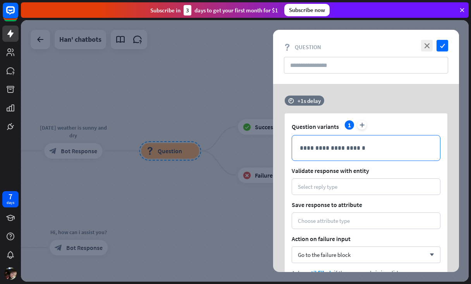
click at [341, 149] on p "**********" at bounding box center [366, 148] width 132 height 10
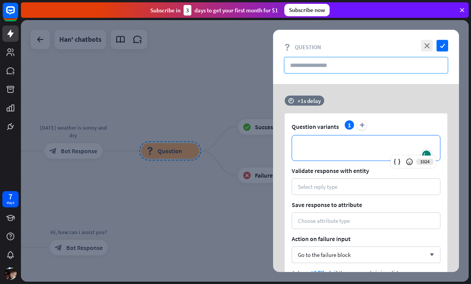
click at [356, 68] on input "text" at bounding box center [366, 65] width 164 height 17
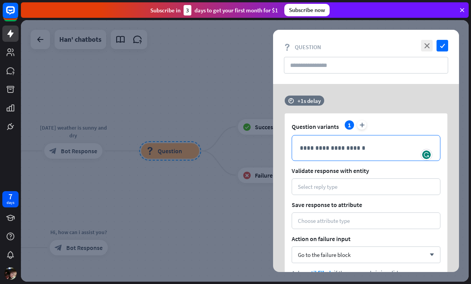
click at [341, 152] on p "**********" at bounding box center [366, 148] width 132 height 10
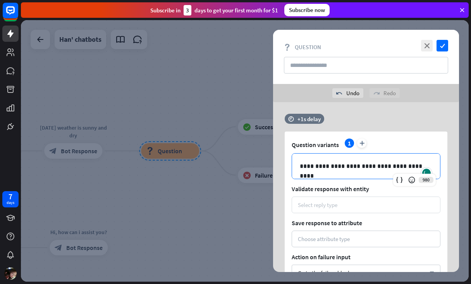
click at [345, 204] on div "Select reply type" at bounding box center [366, 204] width 136 height 7
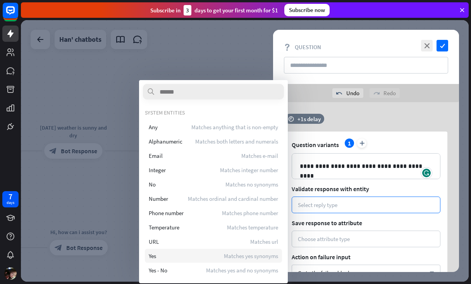
click at [212, 254] on div "Yes Matches yes synonyms" at bounding box center [213, 256] width 137 height 14
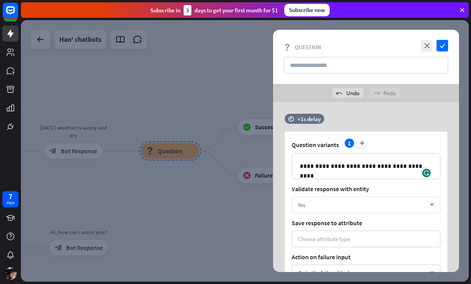
click at [366, 209] on div "Yes arrow_down" at bounding box center [365, 205] width 149 height 17
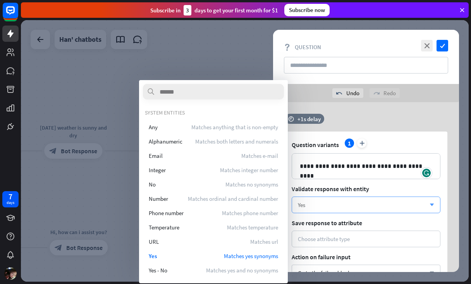
click at [366, 209] on div "Yes arrow_down" at bounding box center [365, 205] width 149 height 17
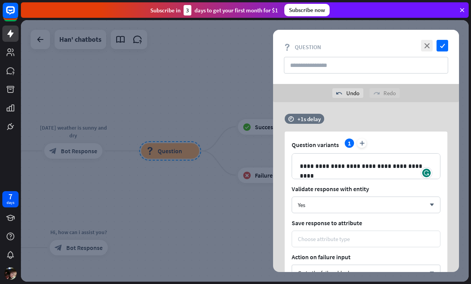
click at [359, 243] on div "Choose attribute type" at bounding box center [365, 239] width 149 height 17
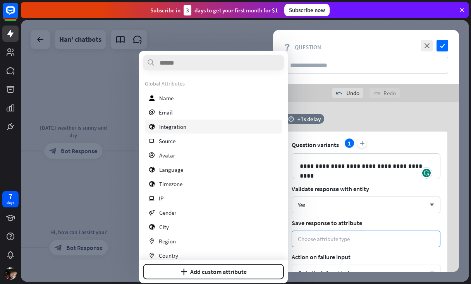
click at [214, 126] on div "globe Integration" at bounding box center [213, 127] width 137 height 14
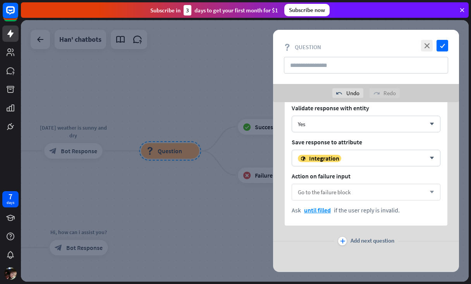
scroll to position [81, 0]
click at [358, 191] on div "Go to the failure block arrow_down" at bounding box center [365, 192] width 149 height 17
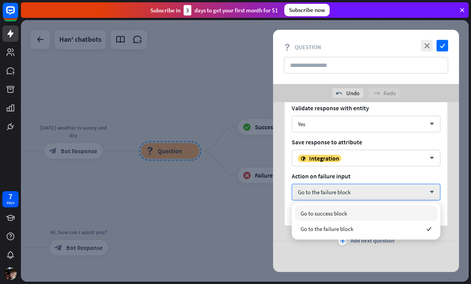
click at [363, 216] on div "Go to success block" at bounding box center [365, 212] width 142 height 15
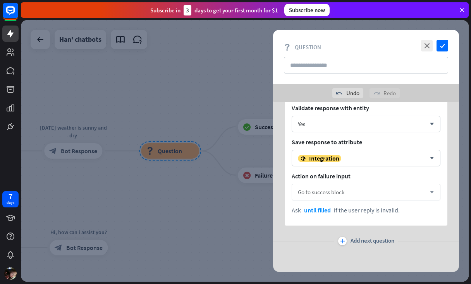
click at [378, 187] on div "Go to success block arrow_down" at bounding box center [365, 192] width 149 height 17
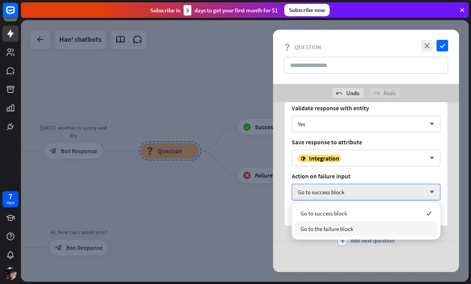
click at [376, 224] on div "Go to the failure block" at bounding box center [365, 228] width 142 height 15
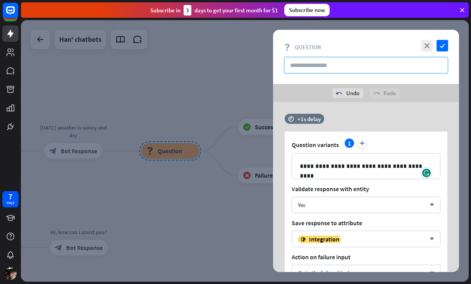
scroll to position [0, 0]
click at [414, 67] on input "text" at bounding box center [366, 65] width 164 height 17
type input "*"
type input "*******"
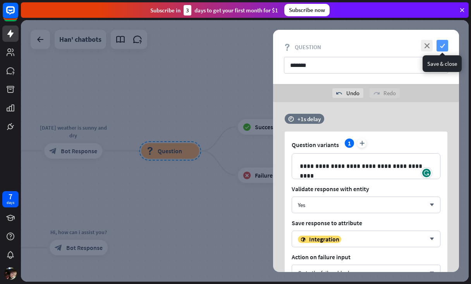
click at [444, 46] on icon "check" at bounding box center [442, 46] width 12 height 12
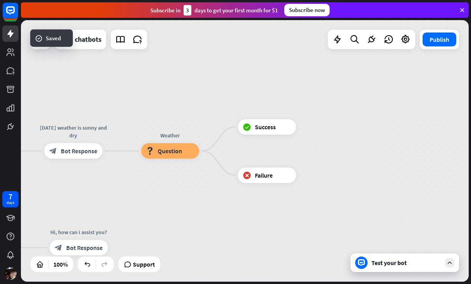
click at [387, 260] on div "Test your bot" at bounding box center [406, 263] width 70 height 8
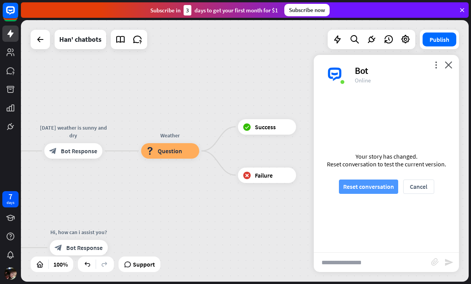
click at [385, 190] on button "Reset conversation" at bounding box center [368, 187] width 59 height 14
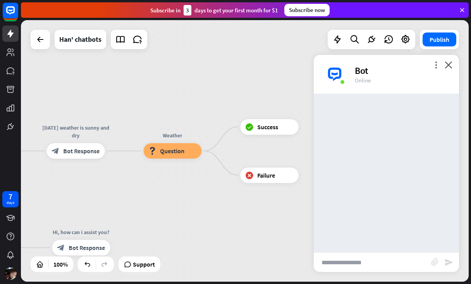
click at [370, 267] on input "text" at bounding box center [371, 262] width 117 height 19
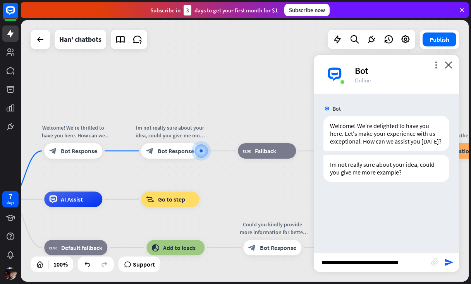
type input "**********"
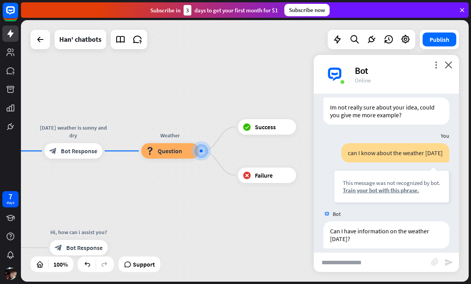
scroll to position [65, 0]
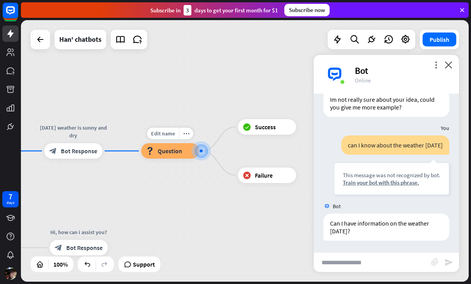
click at [203, 152] on div at bounding box center [201, 151] width 12 height 12
click at [176, 153] on span "Question" at bounding box center [170, 151] width 24 height 8
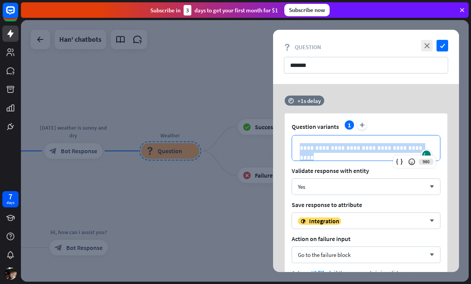
drag, startPoint x: 418, startPoint y: 147, endPoint x: 254, endPoint y: 148, distance: 164.1
click at [254, 148] on div "**********" at bounding box center [244, 151] width 447 height 262
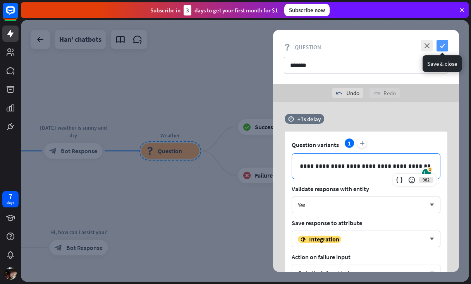
click at [443, 51] on icon "check" at bounding box center [442, 46] width 12 height 12
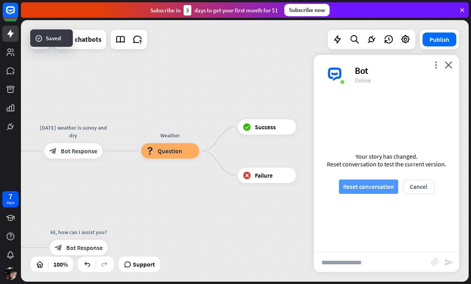
click at [385, 191] on button "Reset conversation" at bounding box center [368, 187] width 59 height 14
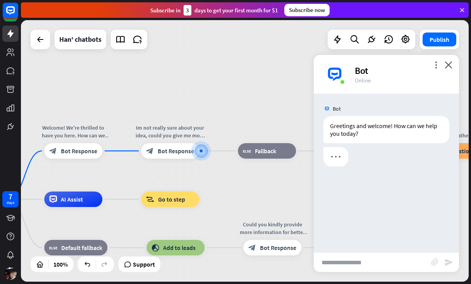
click at [363, 258] on input "text" at bounding box center [371, 262] width 117 height 19
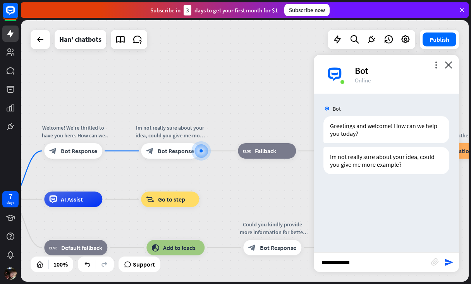
type input "**********"
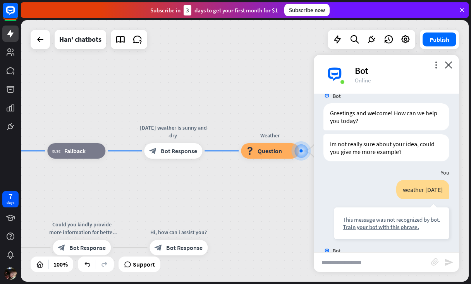
scroll to position [50, 0]
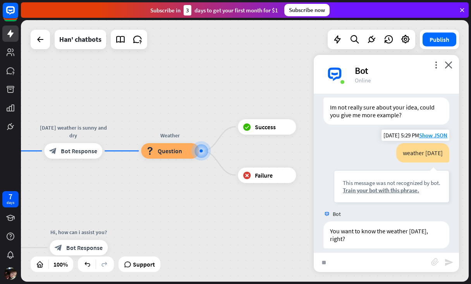
type input "***"
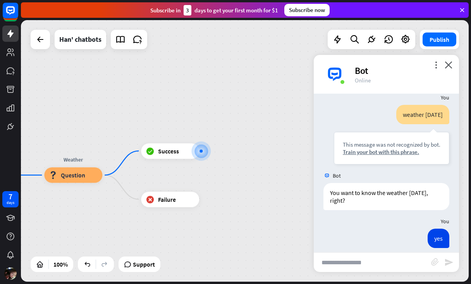
scroll to position [87, 0]
click at [210, 151] on icon "plus" at bounding box center [209, 150] width 6 height 5
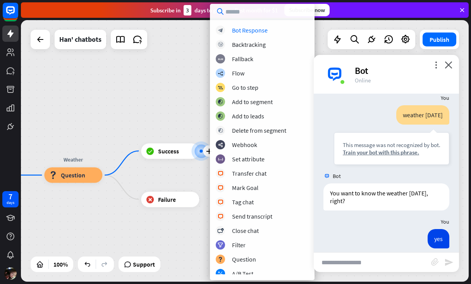
scroll to position [0, 0]
click at [267, 32] on div "block_bot_response Bot Response" at bounding box center [262, 30] width 93 height 9
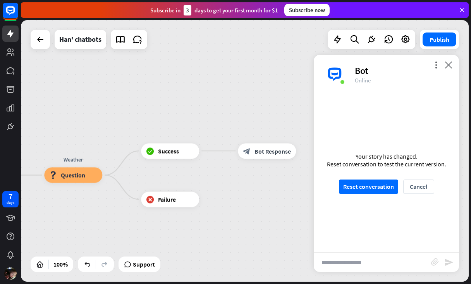
click at [449, 62] on icon "close" at bounding box center [448, 64] width 8 height 7
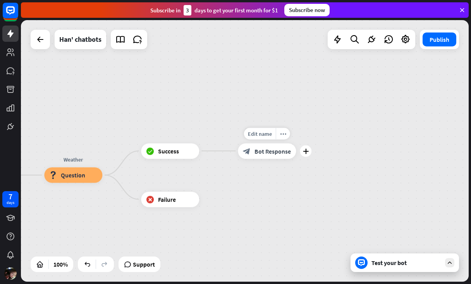
click at [277, 159] on div "Edit name more_horiz plus block_bot_response Bot Response" at bounding box center [267, 150] width 58 height 15
click at [278, 156] on div "block_bot_response Bot Response" at bounding box center [267, 150] width 58 height 15
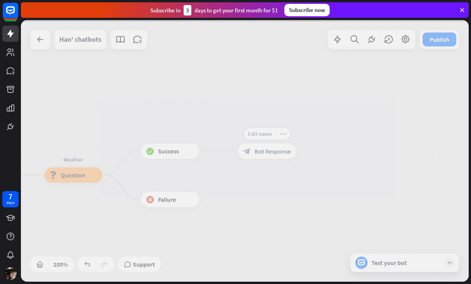
click at [278, 156] on div at bounding box center [244, 151] width 447 height 262
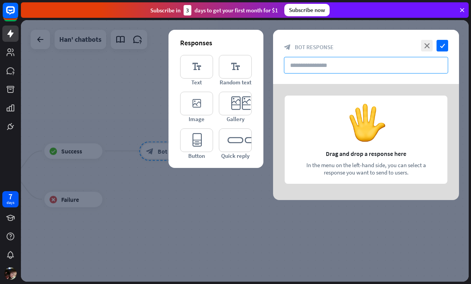
click at [365, 71] on input "text" at bounding box center [366, 65] width 164 height 17
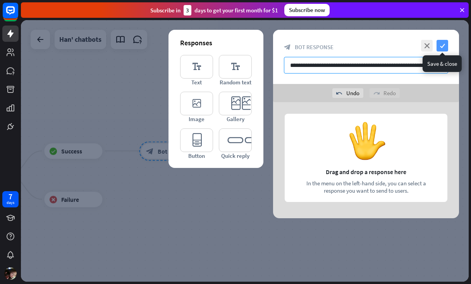
type input "**********"
click at [445, 46] on icon "check" at bounding box center [442, 46] width 12 height 12
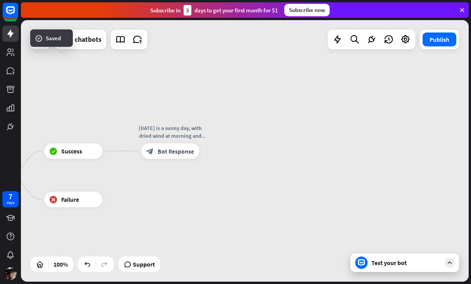
click at [413, 266] on div "Test your bot" at bounding box center [406, 263] width 70 height 8
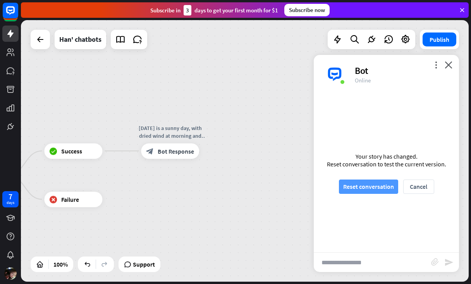
click at [382, 187] on button "Reset conversation" at bounding box center [368, 187] width 59 height 14
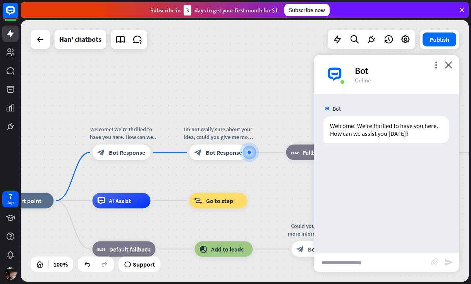
click at [372, 258] on input "text" at bounding box center [371, 262] width 117 height 19
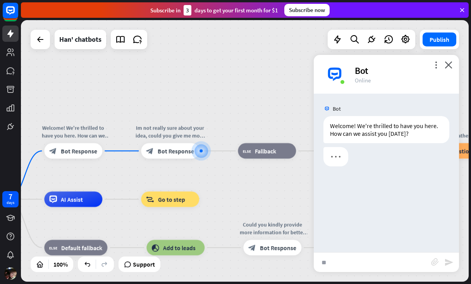
type input "**"
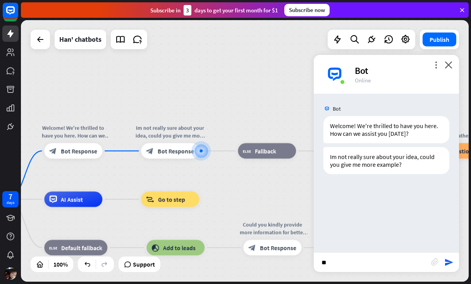
drag, startPoint x: 174, startPoint y: 153, endPoint x: 221, endPoint y: 156, distance: 47.3
click at [221, 156] on div "home_2 Start point Welcome! We're thrilled to have you here. How can we assist …" at bounding box center [244, 151] width 447 height 262
click at [178, 154] on span "Bot Response" at bounding box center [176, 151] width 36 height 8
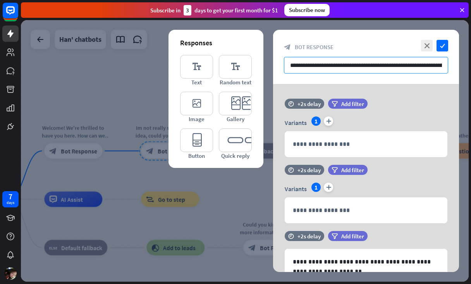
click at [350, 67] on input "**********" at bounding box center [366, 65] width 164 height 17
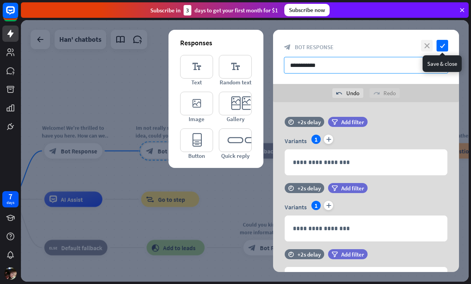
type input "**********"
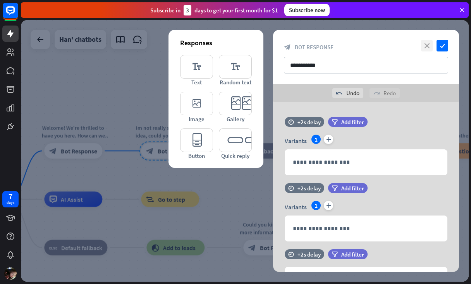
click at [426, 46] on icon "close" at bounding box center [427, 46] width 12 height 12
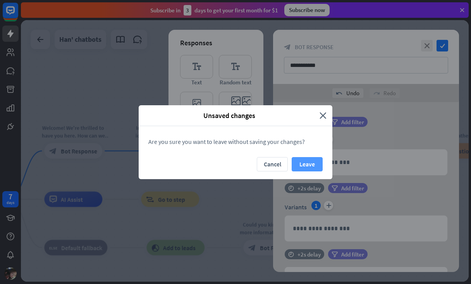
click at [300, 164] on button "Leave" at bounding box center [306, 164] width 31 height 14
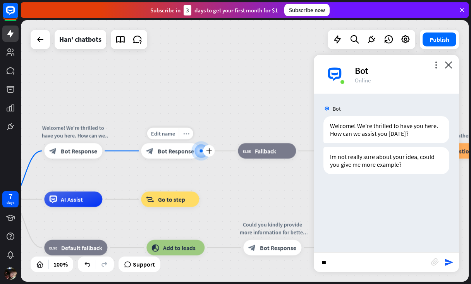
click at [189, 132] on div "more_horiz" at bounding box center [186, 134] width 14 height 12
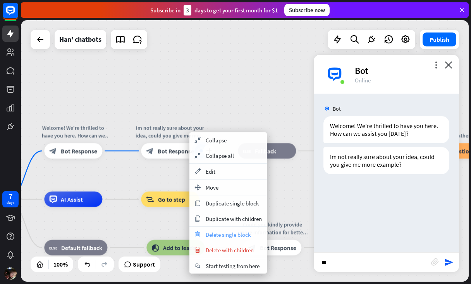
click at [224, 236] on span "Delete single block" at bounding box center [227, 234] width 45 height 7
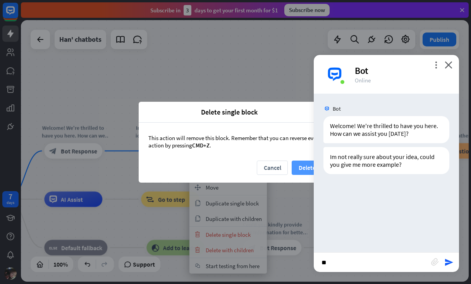
click at [304, 166] on button "Delete" at bounding box center [306, 168] width 31 height 14
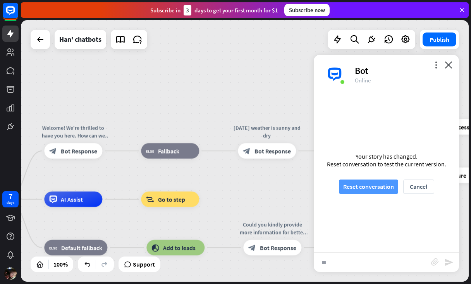
click at [378, 186] on button "Reset conversation" at bounding box center [368, 187] width 59 height 14
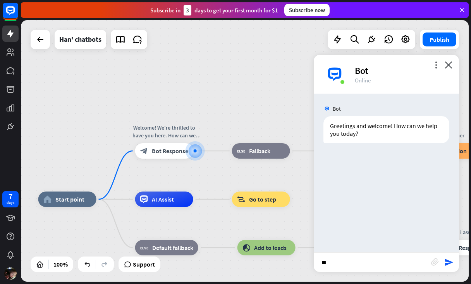
click at [362, 265] on input "**" at bounding box center [371, 262] width 117 height 19
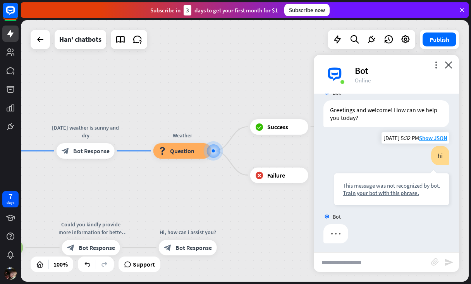
scroll to position [19, 0]
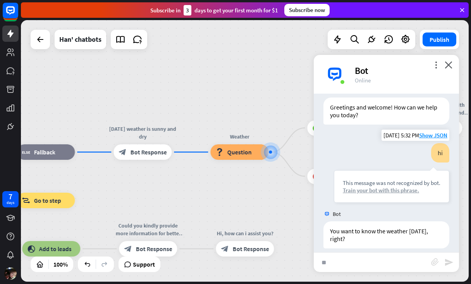
type input "***"
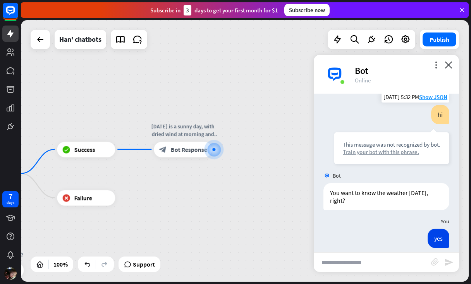
scroll to position [56, 0]
click at [449, 63] on icon "close" at bounding box center [448, 64] width 8 height 7
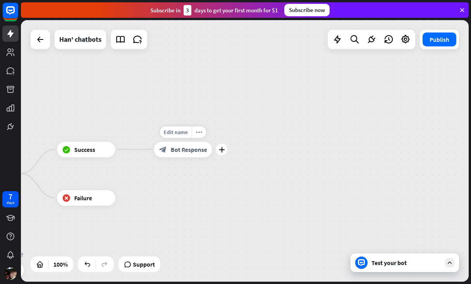
click at [198, 151] on span "Bot Response" at bounding box center [188, 150] width 36 height 8
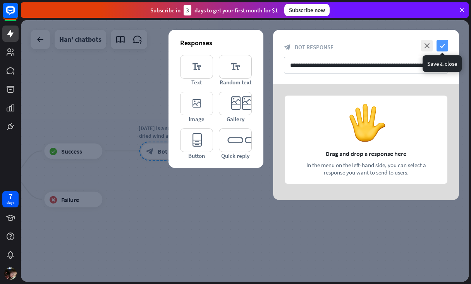
click at [443, 48] on icon "check" at bounding box center [442, 46] width 12 height 12
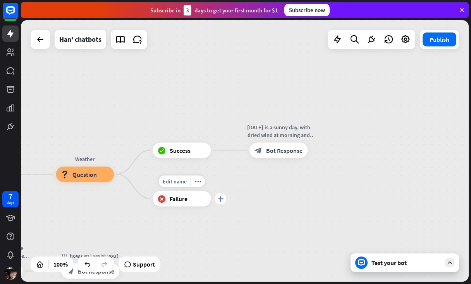
click at [219, 195] on div "plus" at bounding box center [220, 199] width 12 height 12
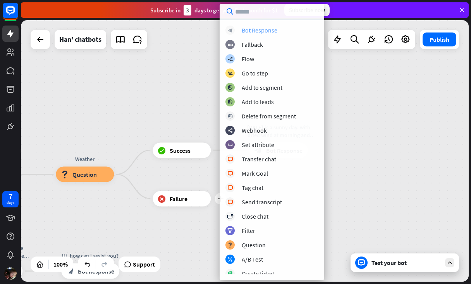
click at [288, 29] on div "block_bot_response Bot Response" at bounding box center [271, 30] width 93 height 9
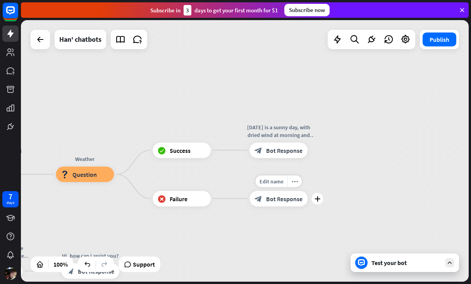
click at [275, 197] on span "Bot Response" at bounding box center [284, 199] width 36 height 8
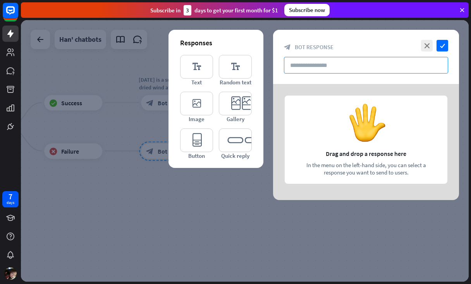
click at [346, 68] on input "text" at bounding box center [366, 65] width 164 height 17
type input "*"
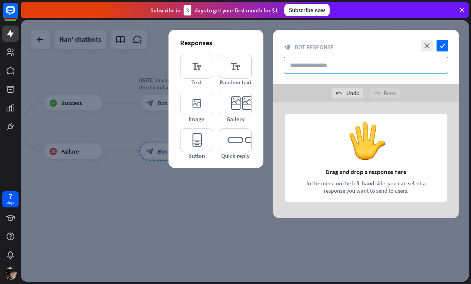
paste input "**********"
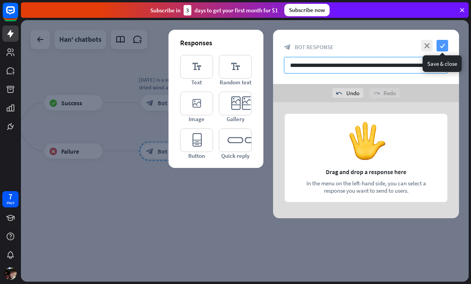
type input "**********"
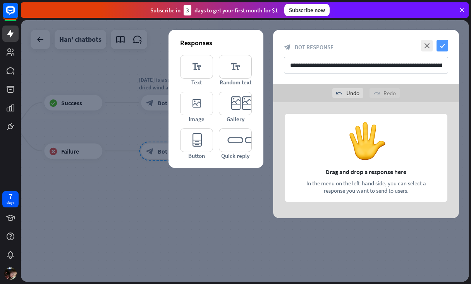
click at [441, 47] on icon "check" at bounding box center [442, 46] width 12 height 12
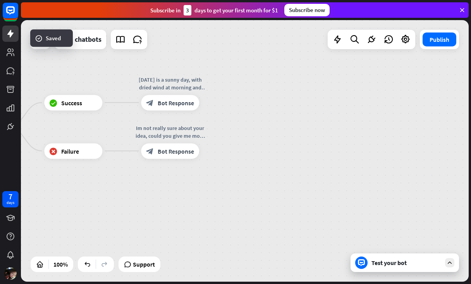
click at [407, 252] on div "home_2 Start point Welcome! We're thrilled to have you here. How can we assist …" at bounding box center [244, 151] width 447 height 262
click at [406, 260] on div "Test your bot" at bounding box center [406, 263] width 70 height 8
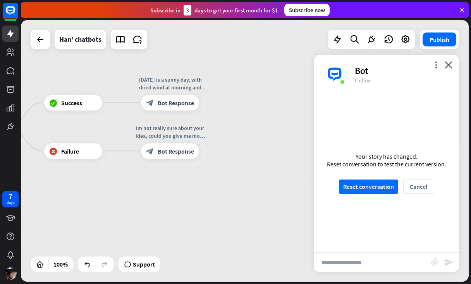
click at [383, 262] on input "text" at bounding box center [371, 262] width 117 height 19
click at [387, 187] on button "Reset conversation" at bounding box center [368, 187] width 59 height 14
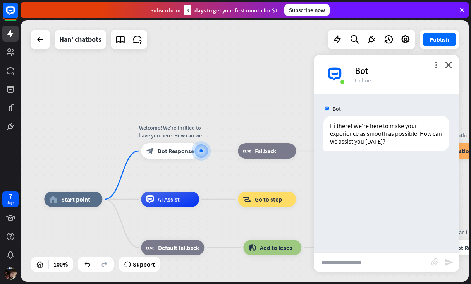
click at [365, 262] on input "text" at bounding box center [371, 262] width 117 height 19
type input "**********"
click at [447, 263] on icon "send" at bounding box center [448, 262] width 9 height 9
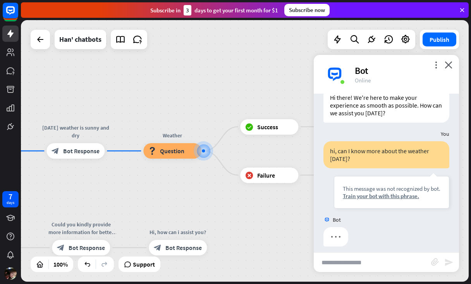
scroll to position [34, 0]
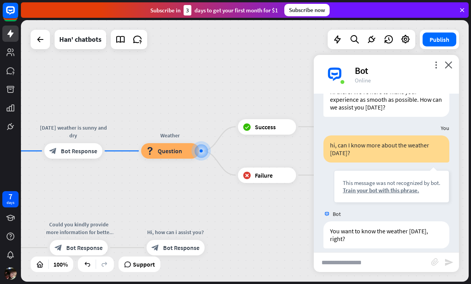
click at [370, 262] on input "text" at bounding box center [371, 262] width 117 height 19
type input "***"
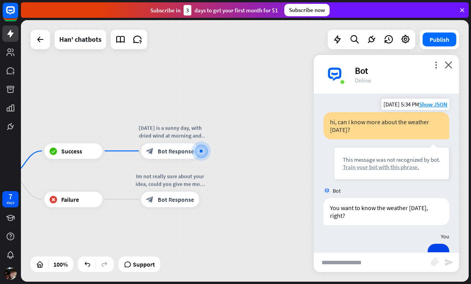
scroll to position [72, 0]
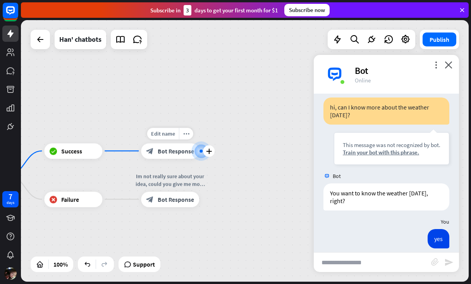
click at [200, 150] on div at bounding box center [200, 150] width 3 height 3
click at [210, 149] on icon "plus" at bounding box center [209, 150] width 6 height 5
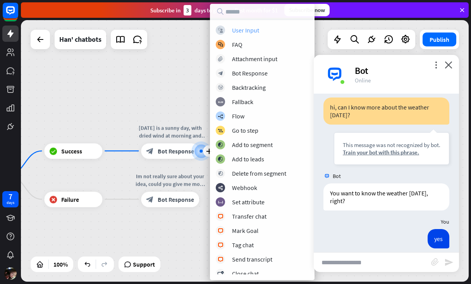
click at [260, 32] on div "block_user_input User Input" at bounding box center [262, 30] width 93 height 9
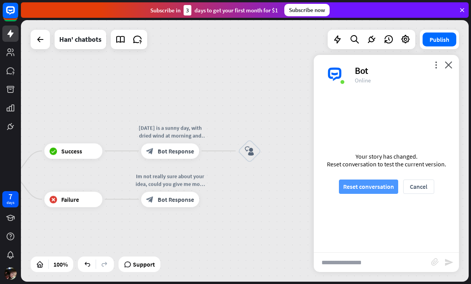
click at [381, 183] on button "Reset conversation" at bounding box center [368, 187] width 59 height 14
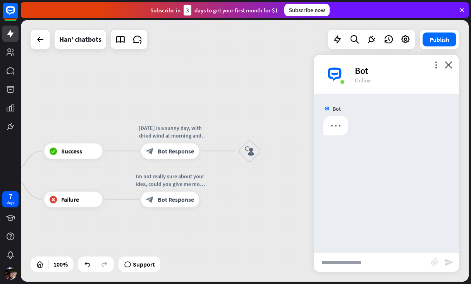
scroll to position [0, 0]
click at [199, 150] on div "block_bot_response Bot Response" at bounding box center [170, 150] width 58 height 15
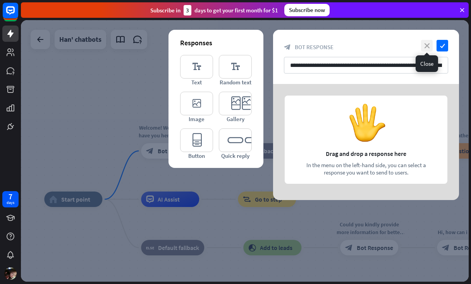
click at [424, 46] on icon "close" at bounding box center [427, 46] width 12 height 12
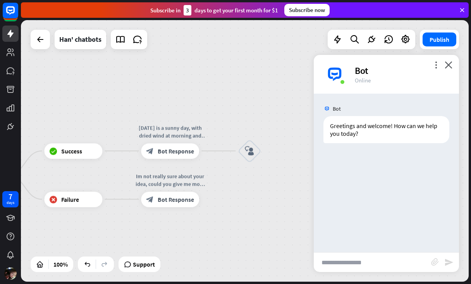
click at [447, 70] on div "Bot" at bounding box center [401, 71] width 95 height 12
click at [451, 66] on icon "close" at bounding box center [448, 64] width 8 height 7
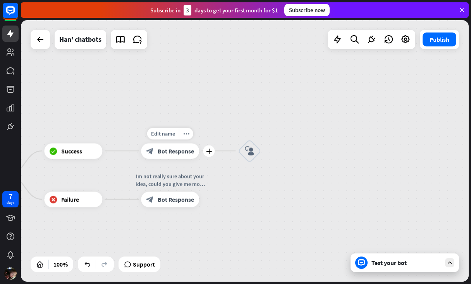
drag, startPoint x: 248, startPoint y: 152, endPoint x: 211, endPoint y: 157, distance: 38.2
click at [253, 154] on icon "block_user_input" at bounding box center [249, 150] width 9 height 9
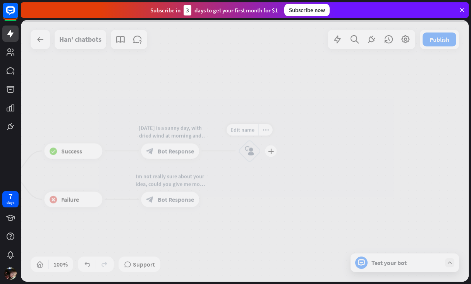
click at [253, 154] on div at bounding box center [244, 151] width 447 height 262
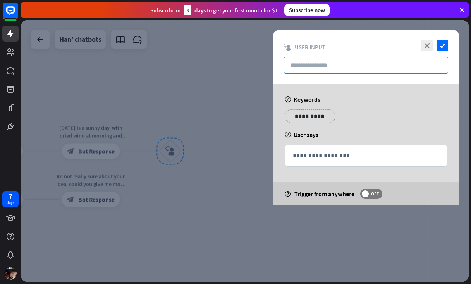
click at [336, 64] on input "text" at bounding box center [366, 65] width 164 height 17
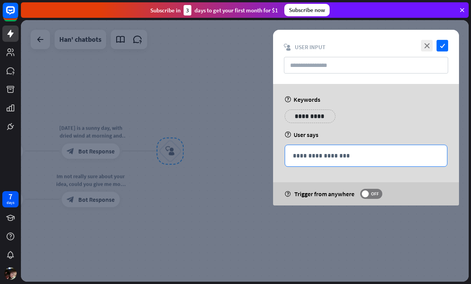
click at [345, 154] on p "**********" at bounding box center [366, 156] width 146 height 10
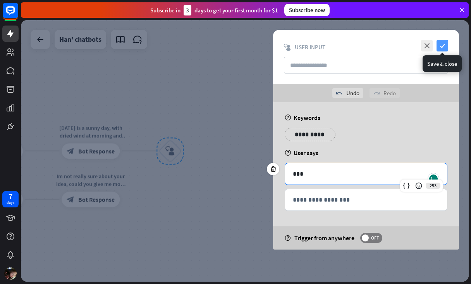
click at [447, 43] on icon "check" at bounding box center [442, 46] width 12 height 12
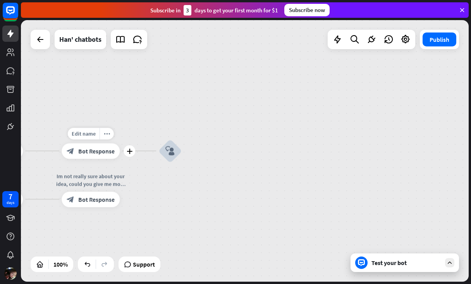
click at [103, 151] on span "Bot Response" at bounding box center [96, 151] width 36 height 8
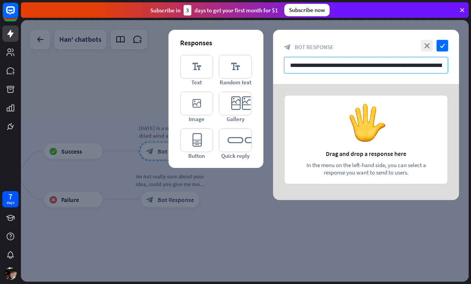
click at [345, 66] on input "**********" at bounding box center [366, 65] width 164 height 17
click at [431, 43] on icon "close" at bounding box center [427, 46] width 12 height 12
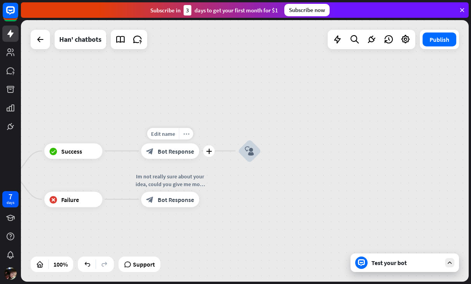
click at [184, 134] on icon "more_horiz" at bounding box center [186, 134] width 6 height 6
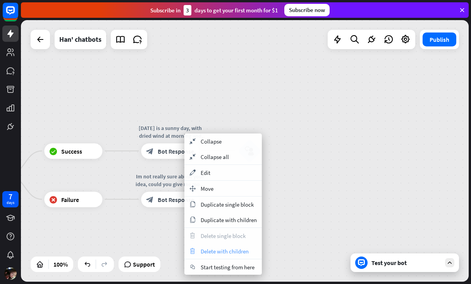
click at [207, 247] on div "trash Delete with children" at bounding box center [222, 250] width 77 height 15
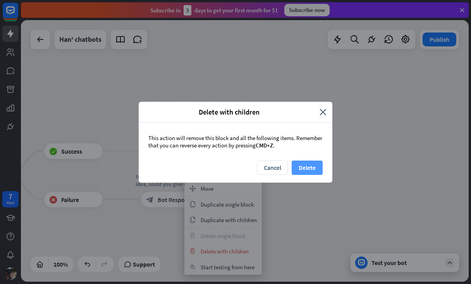
click at [306, 169] on button "Delete" at bounding box center [306, 168] width 31 height 14
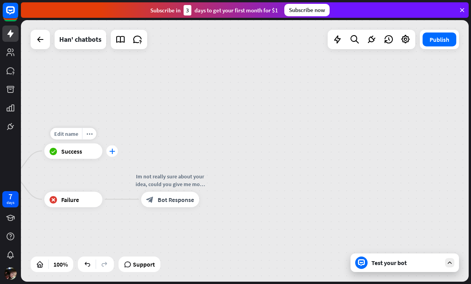
click at [113, 156] on div "plus" at bounding box center [112, 151] width 12 height 12
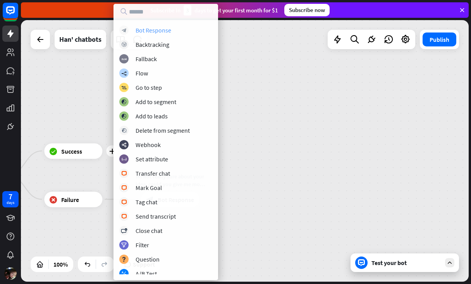
click at [161, 33] on div "Bot Response" at bounding box center [153, 30] width 36 height 8
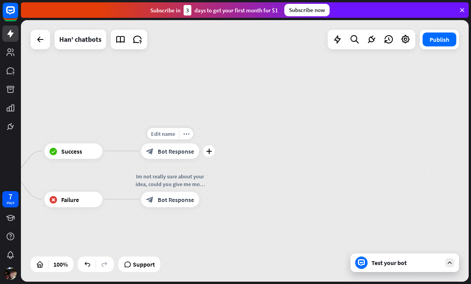
click at [187, 152] on span "Bot Response" at bounding box center [176, 151] width 36 height 8
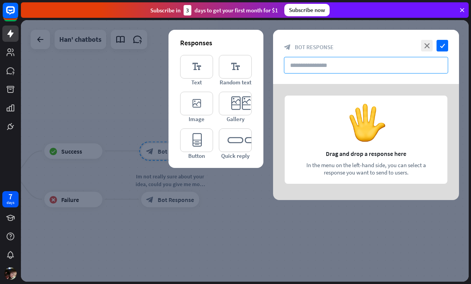
click at [293, 66] on input "text" at bounding box center [366, 65] width 164 height 17
paste input "**********"
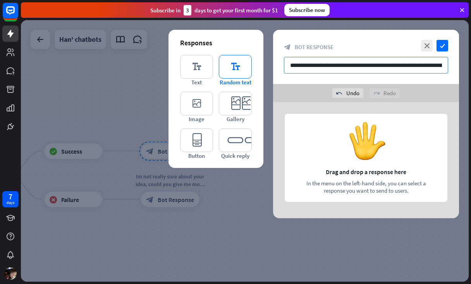
type input "**********"
click at [237, 71] on icon "editor_text" at bounding box center [235, 67] width 33 height 24
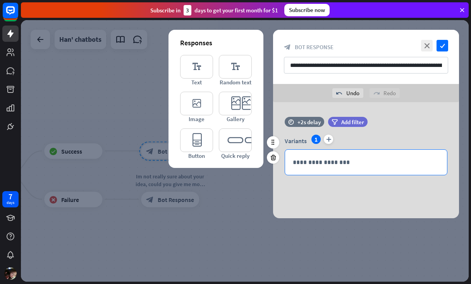
click at [313, 163] on p "**********" at bounding box center [366, 163] width 146 height 10
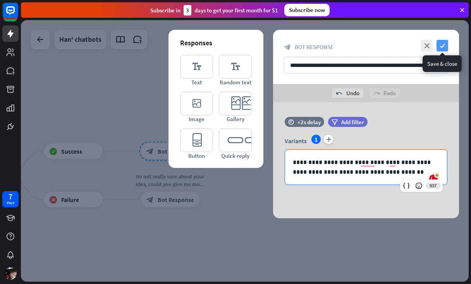
click at [447, 45] on icon "check" at bounding box center [442, 46] width 12 height 12
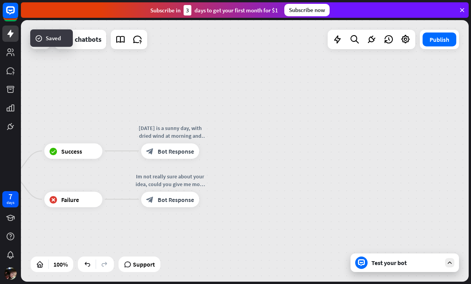
click at [380, 260] on div "Test your bot" at bounding box center [406, 263] width 70 height 8
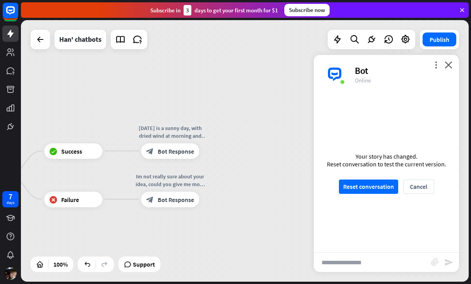
click at [358, 267] on input "text" at bounding box center [371, 262] width 117 height 19
click at [385, 190] on button "Reset conversation" at bounding box center [368, 187] width 59 height 14
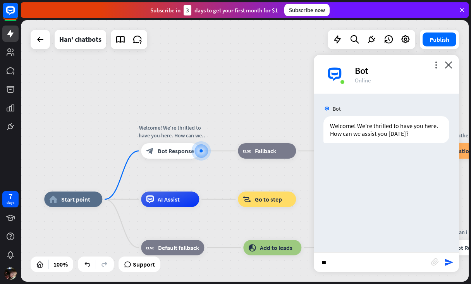
click at [353, 261] on input "**" at bounding box center [371, 262] width 117 height 19
type input "*"
type input "**********"
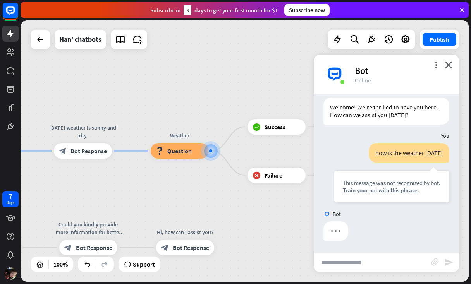
scroll to position [19, 0]
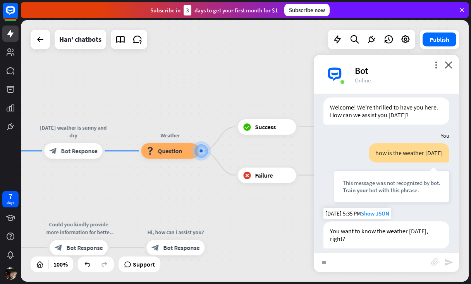
type input "***"
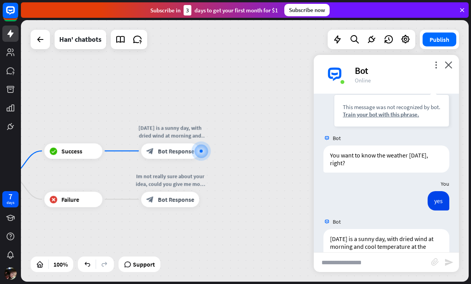
scroll to position [110, 0]
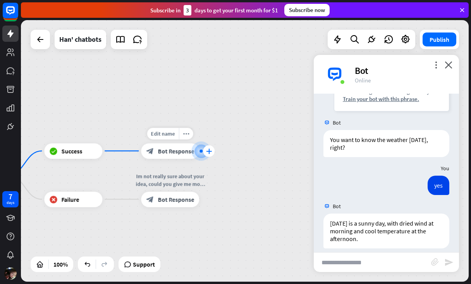
click at [210, 151] on icon "plus" at bounding box center [209, 150] width 6 height 5
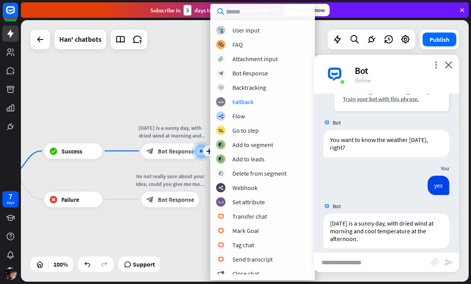
click at [193, 108] on div "home_2 Start point Welcome! We're thrilled to have you here. How can we assist …" at bounding box center [244, 151] width 447 height 262
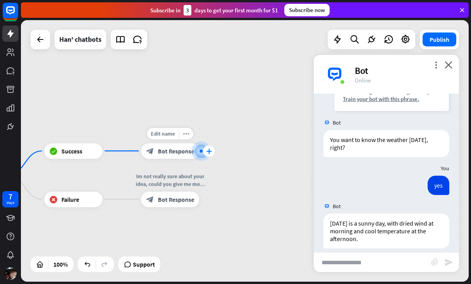
click at [210, 150] on icon "plus" at bounding box center [209, 150] width 6 height 5
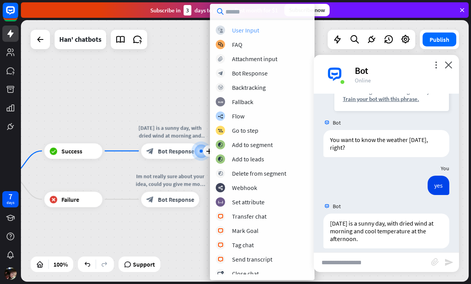
click at [267, 29] on div "block_user_input User Input" at bounding box center [262, 30] width 93 height 9
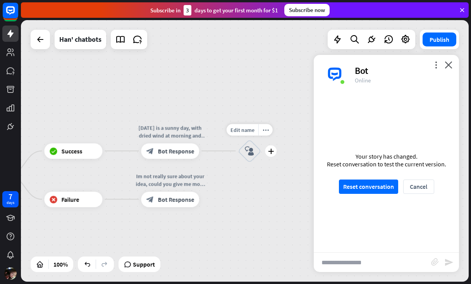
click at [252, 148] on icon "block_user_input" at bounding box center [249, 150] width 9 height 9
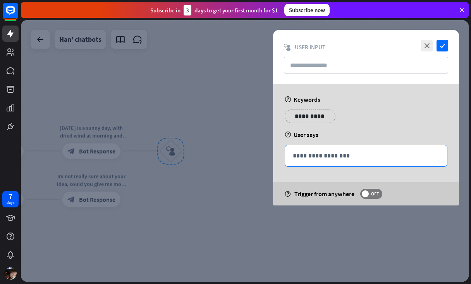
click at [341, 162] on div "**********" at bounding box center [366, 155] width 162 height 21
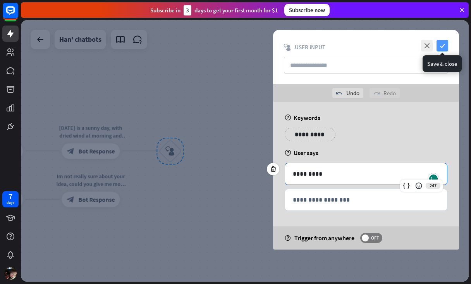
click at [443, 46] on icon "check" at bounding box center [442, 46] width 12 height 12
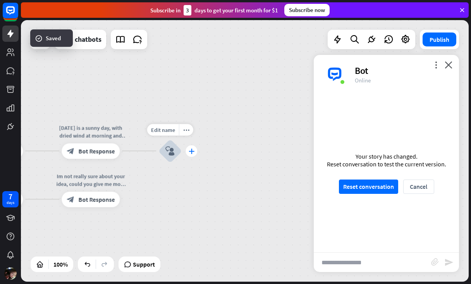
click at [191, 150] on icon "plus" at bounding box center [191, 150] width 6 height 5
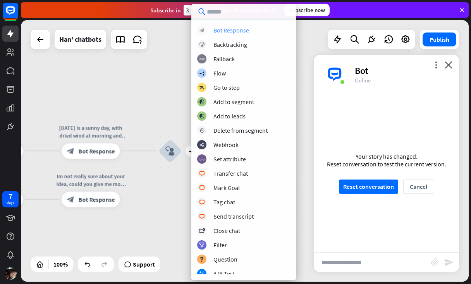
click at [261, 29] on div "block_bot_response Bot Response" at bounding box center [243, 30] width 93 height 9
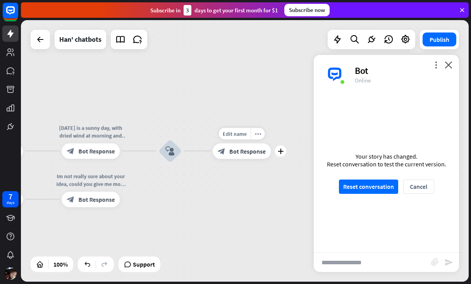
click at [256, 149] on span "Bot Response" at bounding box center [247, 151] width 36 height 8
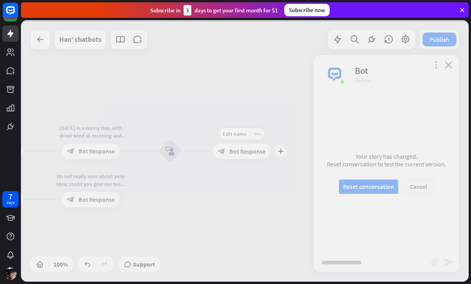
click at [256, 149] on div at bounding box center [244, 151] width 447 height 262
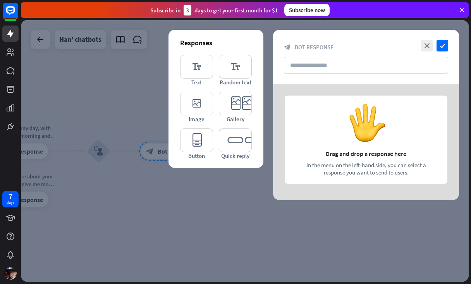
click at [367, 74] on div "close check block_bot_response Bot Response" at bounding box center [366, 57] width 186 height 54
click at [361, 67] on input "text" at bounding box center [366, 65] width 164 height 17
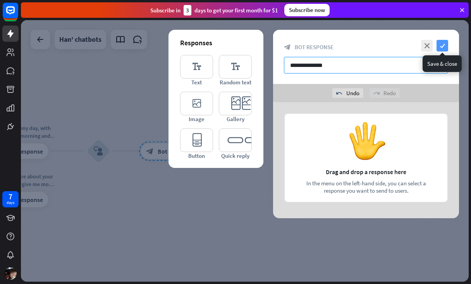
type input "**********"
click at [440, 45] on icon "check" at bounding box center [442, 46] width 12 height 12
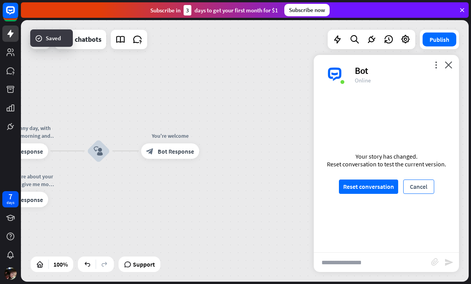
click at [411, 185] on button "Cancel" at bounding box center [418, 187] width 31 height 14
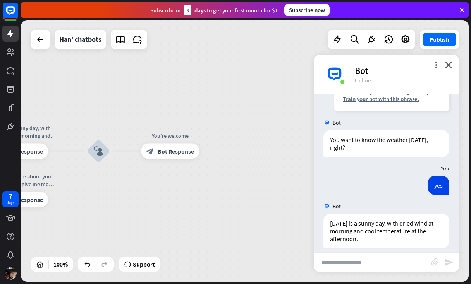
click at [382, 264] on input "text" at bounding box center [371, 262] width 117 height 19
type input "*********"
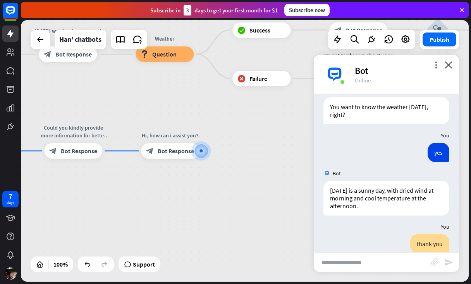
scroll to position [144, 0]
